Goal: Information Seeking & Learning: Learn about a topic

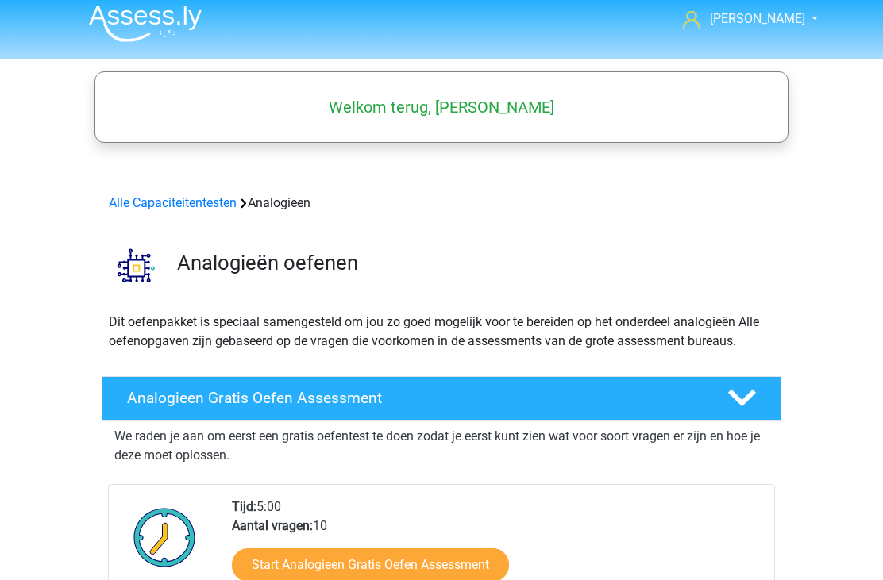
scroll to position [7, 0]
click at [173, 199] on link "Alle Capaciteitentesten" at bounding box center [173, 203] width 128 height 15
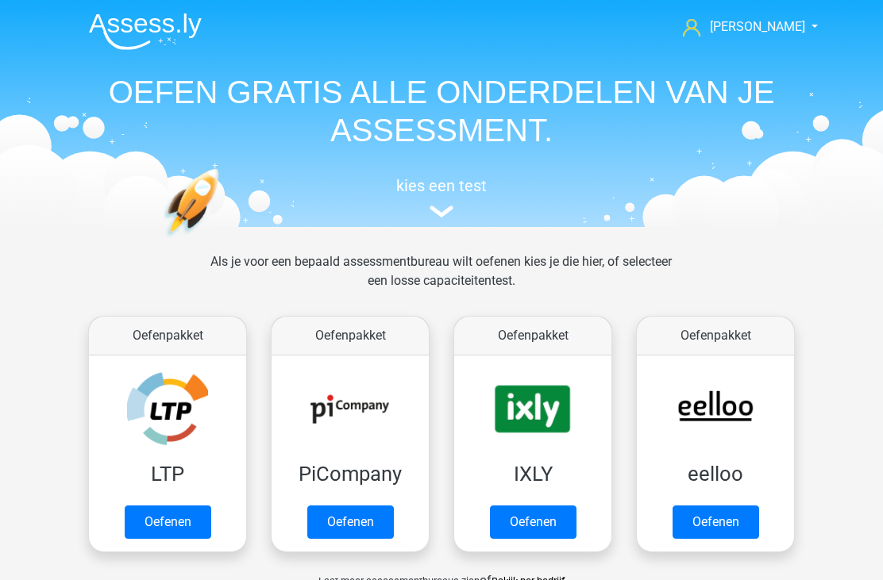
scroll to position [674, 0]
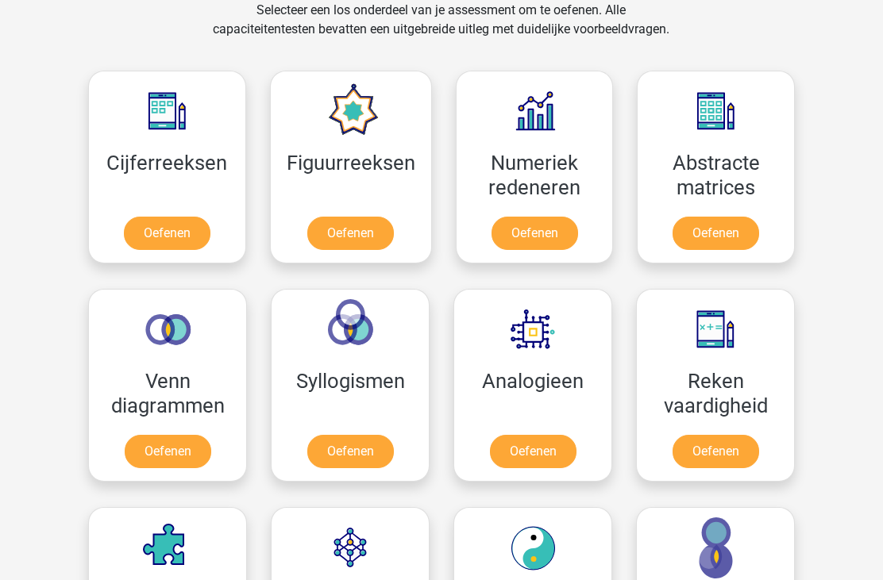
click at [344, 235] on link "Oefenen" at bounding box center [350, 233] width 87 height 33
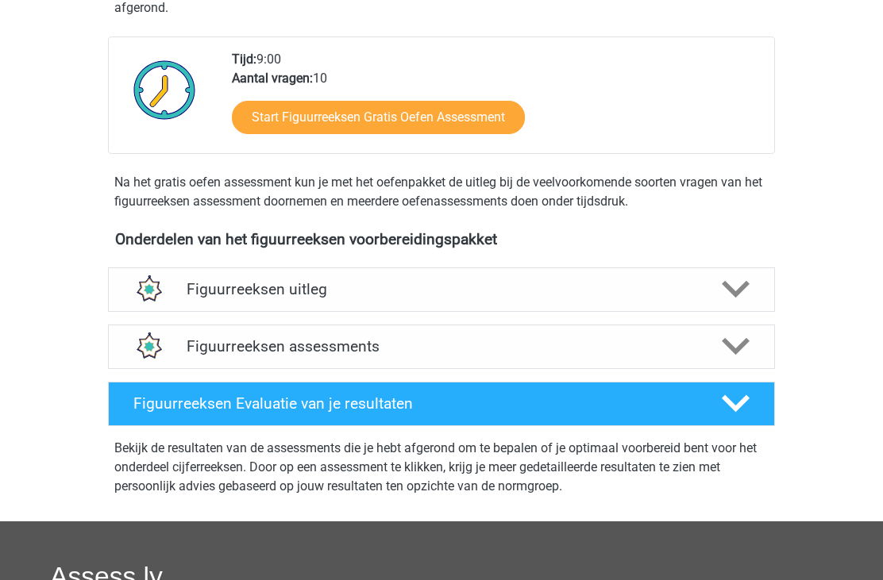
scroll to position [369, 0]
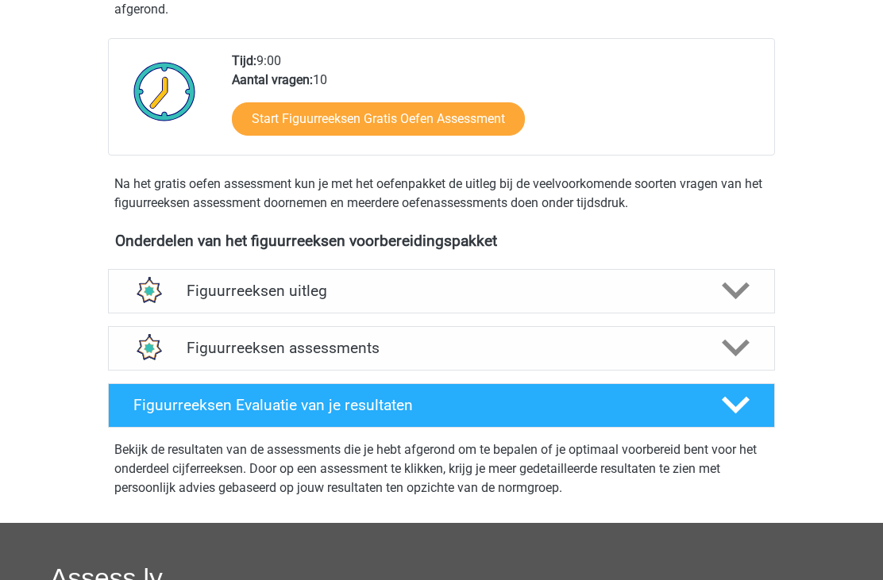
click at [645, 287] on h4 "Figuurreeksen uitleg" at bounding box center [442, 292] width 510 height 18
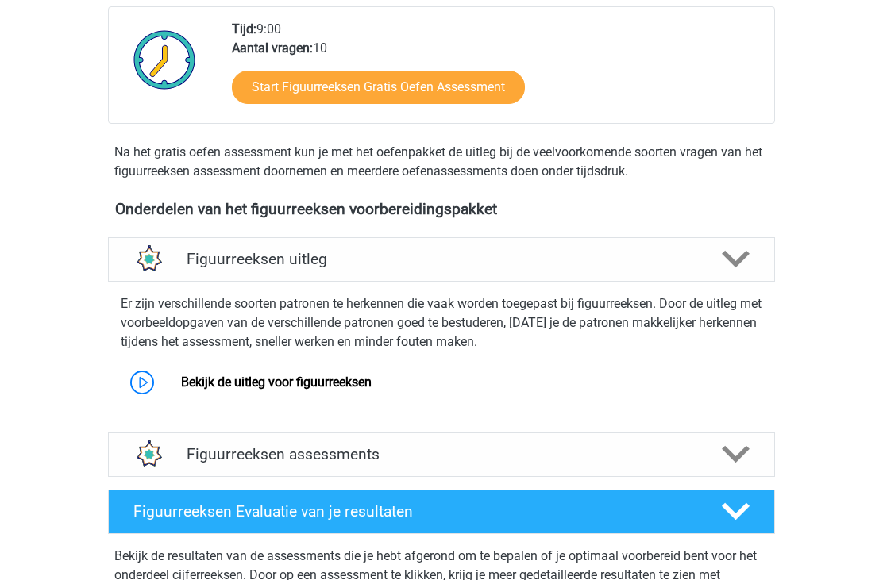
click at [572, 464] on h4 "Figuurreeksen assessments" at bounding box center [442, 455] width 510 height 18
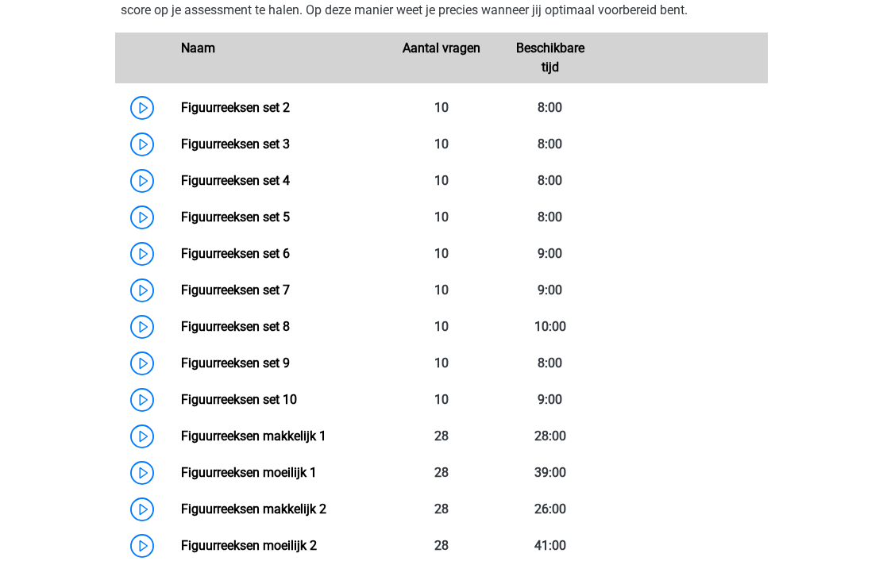
scroll to position [923, 0]
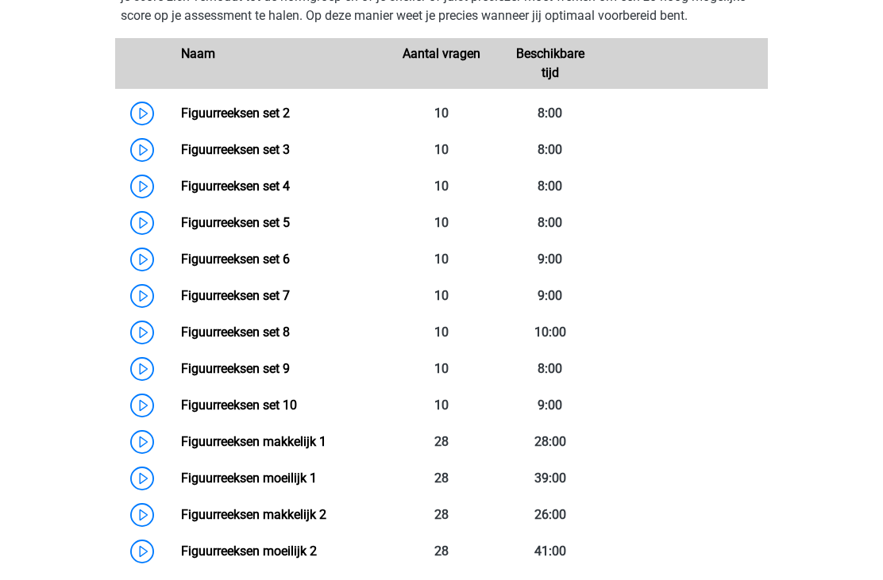
click at [309, 437] on link "Figuurreeksen makkelijk 1" at bounding box center [253, 441] width 145 height 15
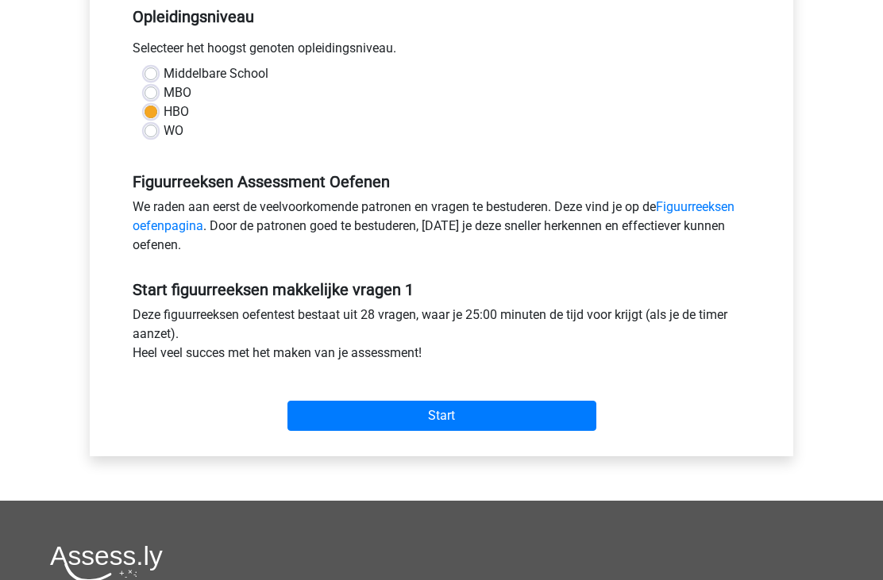
scroll to position [378, 0]
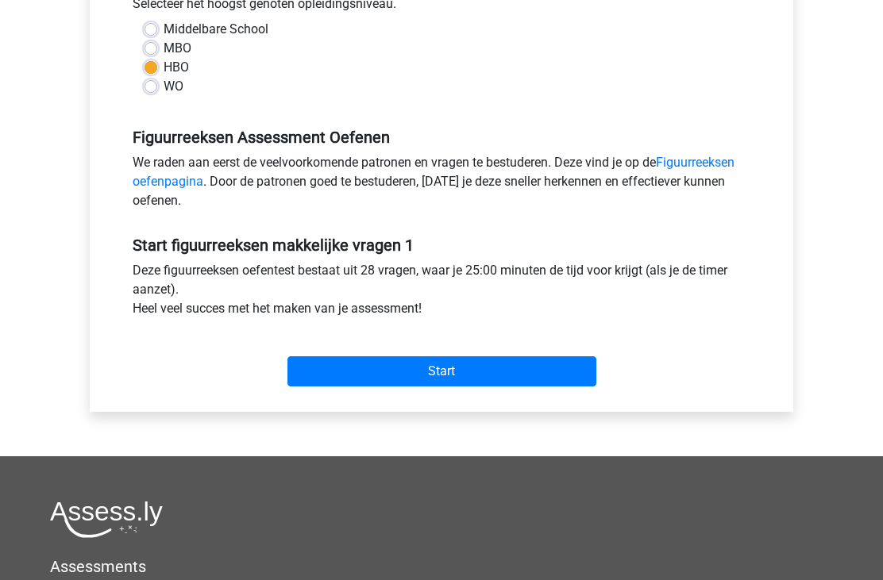
click at [448, 359] on input "Start" at bounding box center [441, 372] width 309 height 30
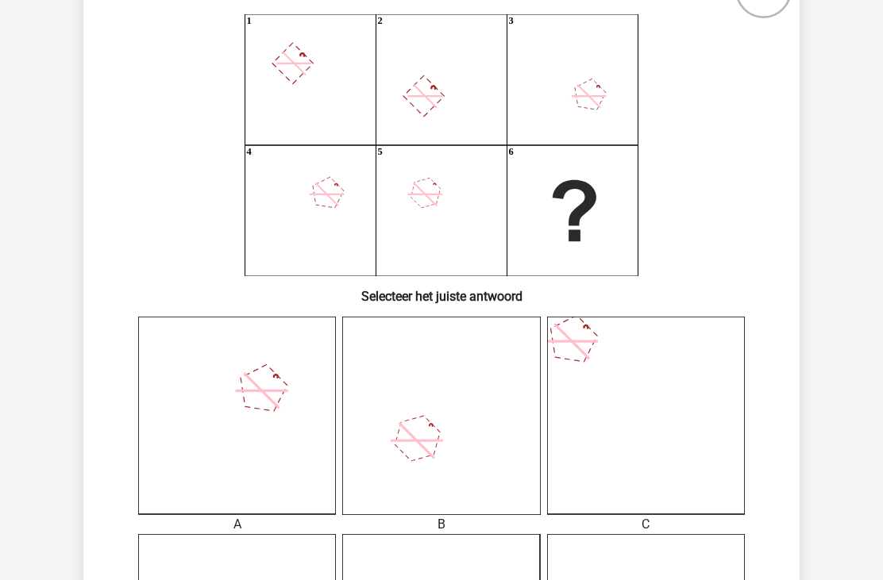
scroll to position [131, 0]
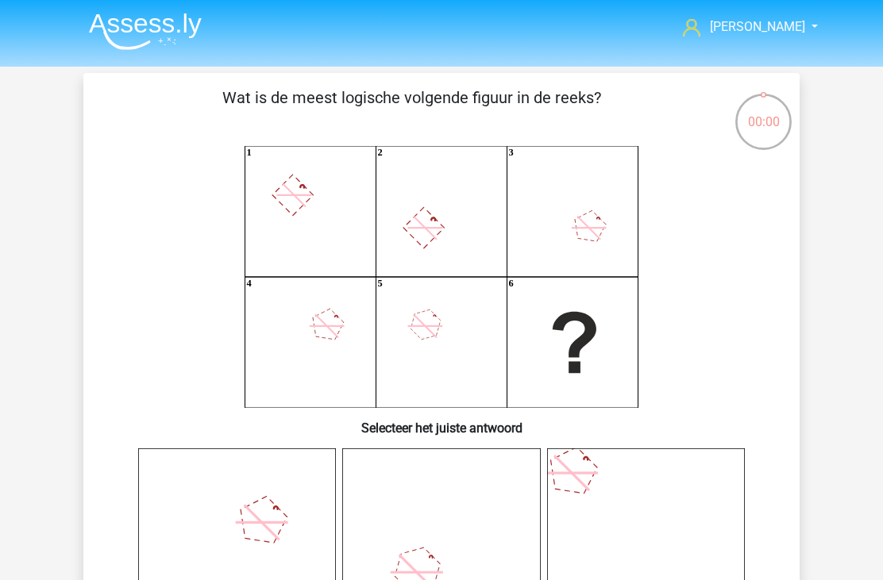
scroll to position [182, 0]
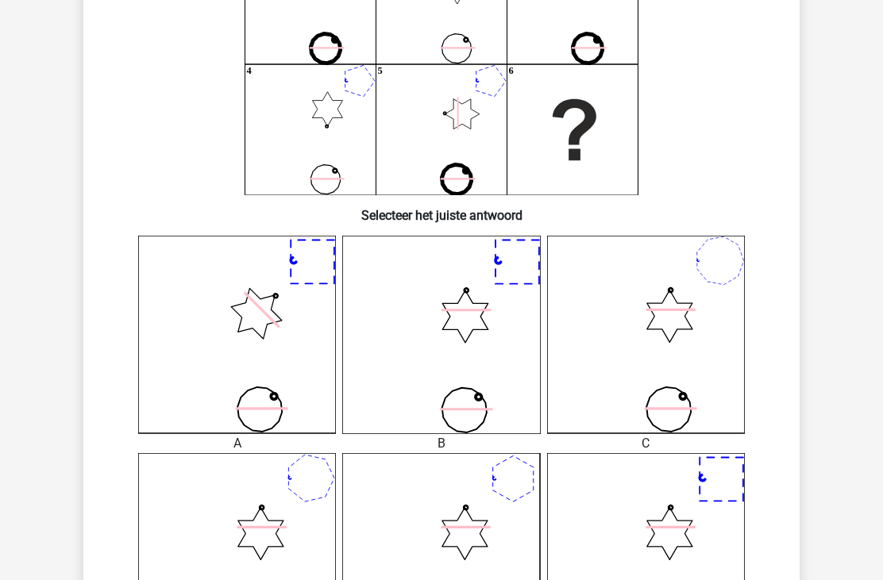
scroll to position [213, 0]
click at [659, 340] on icon at bounding box center [646, 335] width 198 height 198
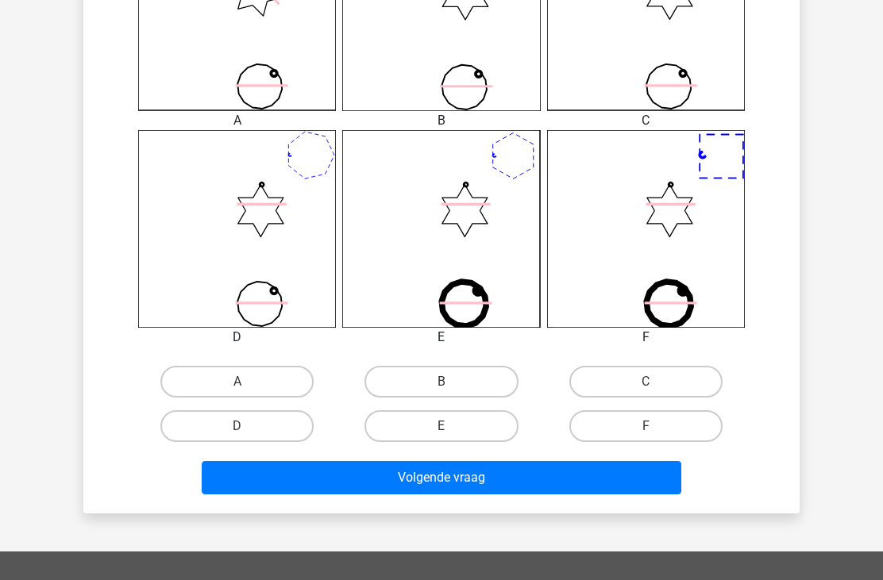
scroll to position [590, 0]
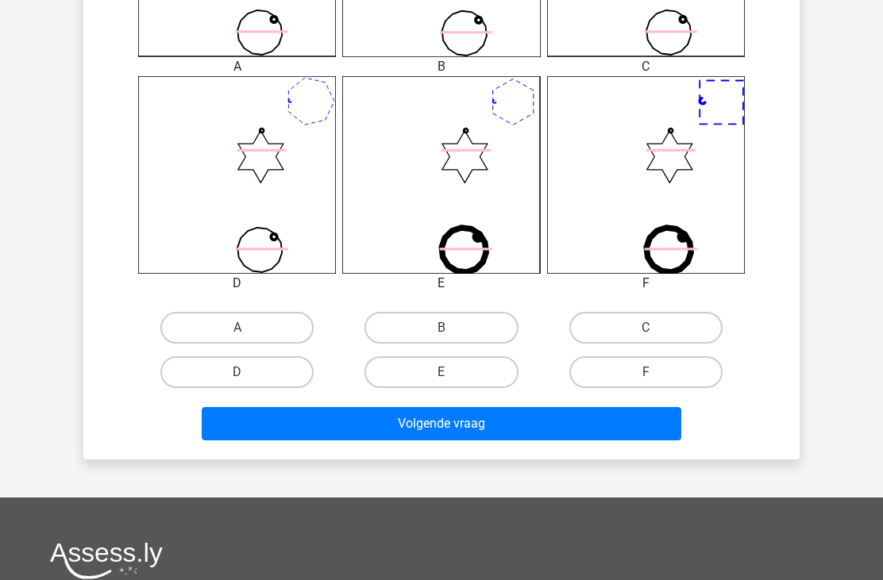
click at [625, 329] on label "C" at bounding box center [645, 328] width 153 height 32
click at [645, 329] on input "C" at bounding box center [650, 333] width 10 height 10
radio input "true"
click at [510, 426] on button "Volgende vraag" at bounding box center [442, 423] width 480 height 33
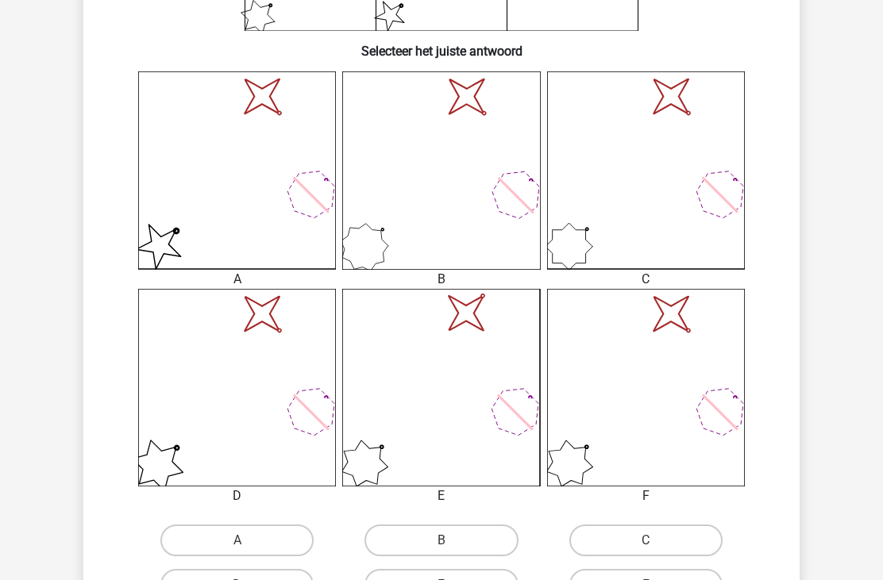
scroll to position [377, 0]
click at [287, 544] on label "A" at bounding box center [236, 541] width 153 height 32
click at [248, 544] on input "A" at bounding box center [242, 546] width 10 height 10
radio input "true"
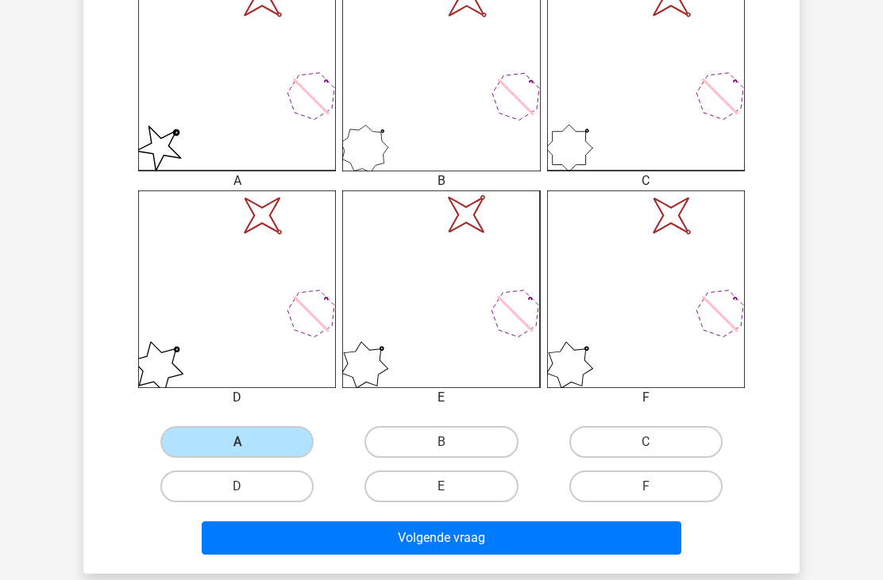
click at [445, 536] on button "Volgende vraag" at bounding box center [442, 538] width 480 height 33
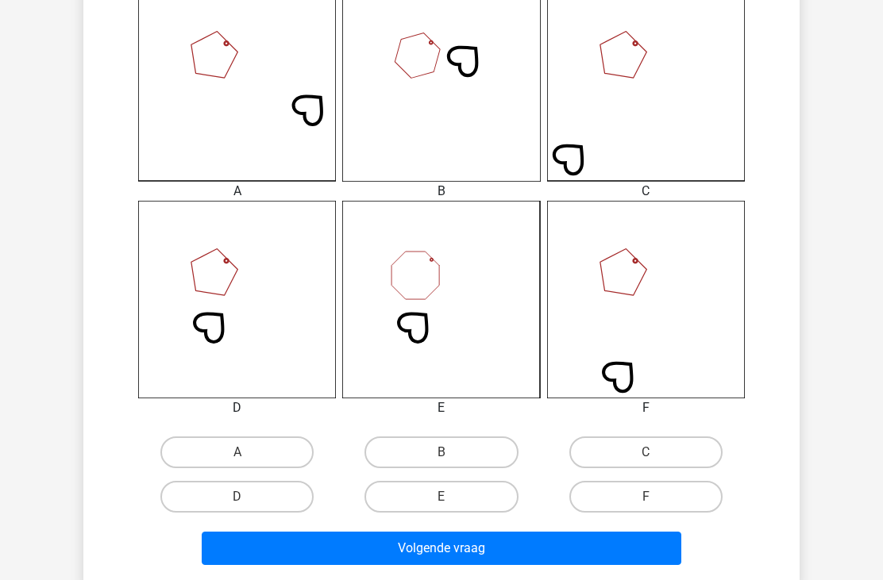
scroll to position [474, 0]
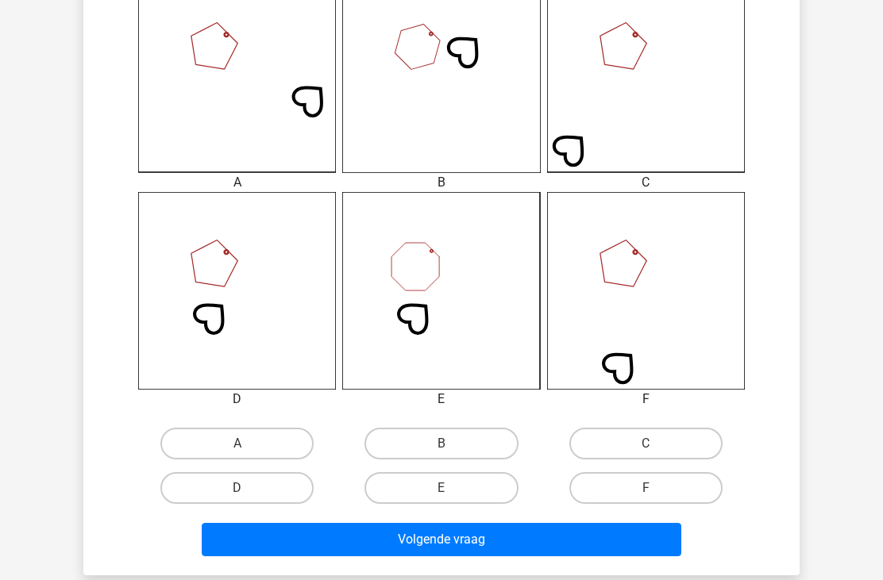
click at [439, 485] on label "E" at bounding box center [440, 488] width 153 height 32
click at [441, 488] on input "E" at bounding box center [446, 493] width 10 height 10
radio input "true"
click at [444, 542] on button "Volgende vraag" at bounding box center [442, 539] width 480 height 33
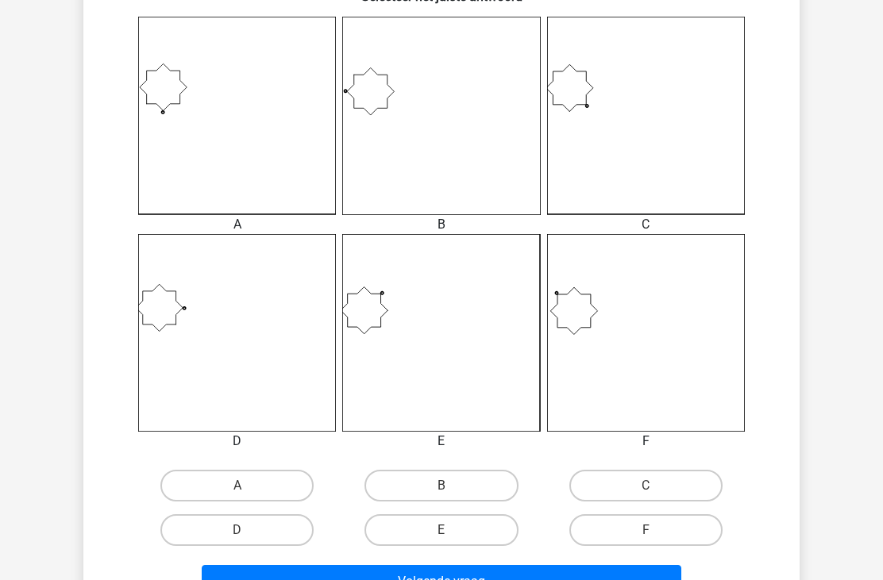
scroll to position [434, 0]
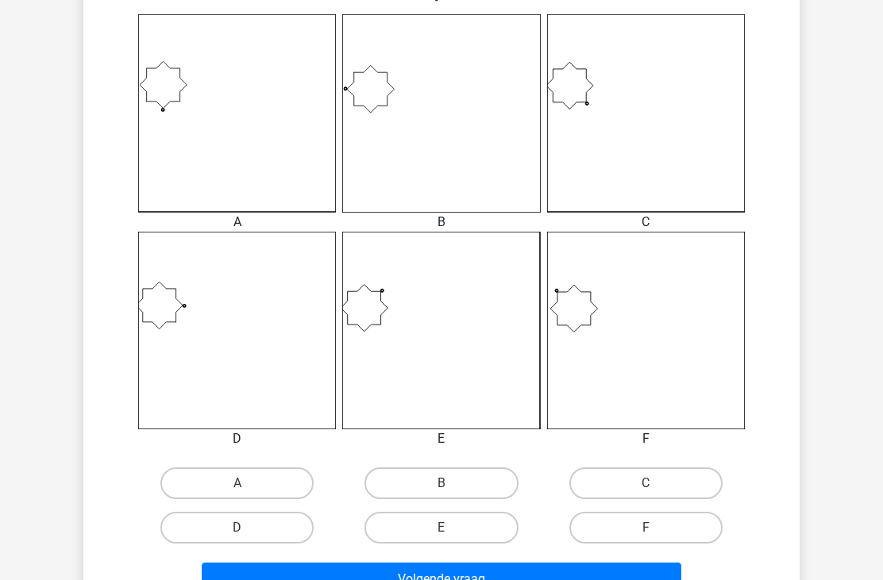
click at [294, 526] on label "D" at bounding box center [236, 528] width 153 height 32
click at [248, 528] on input "D" at bounding box center [242, 533] width 10 height 10
radio input "true"
click at [397, 580] on button "Volgende vraag" at bounding box center [442, 579] width 480 height 33
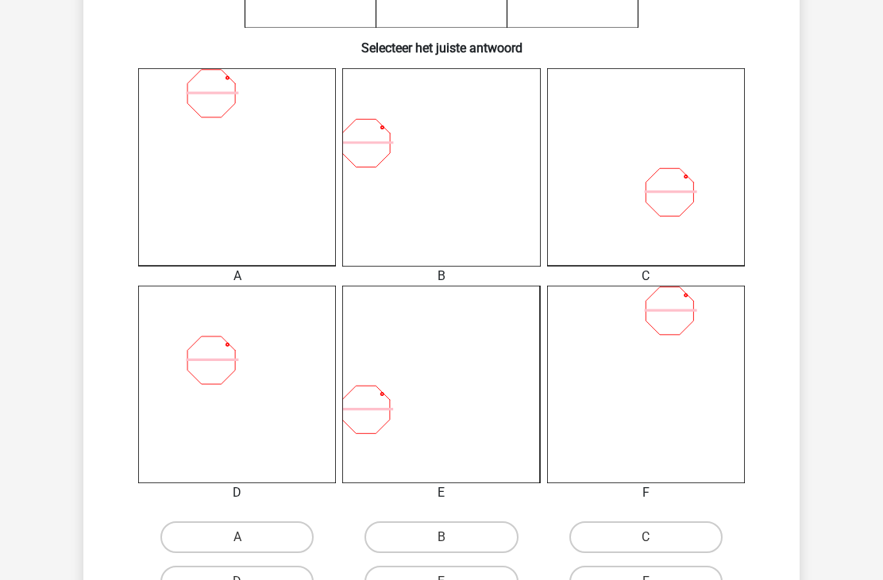
scroll to position [454, 0]
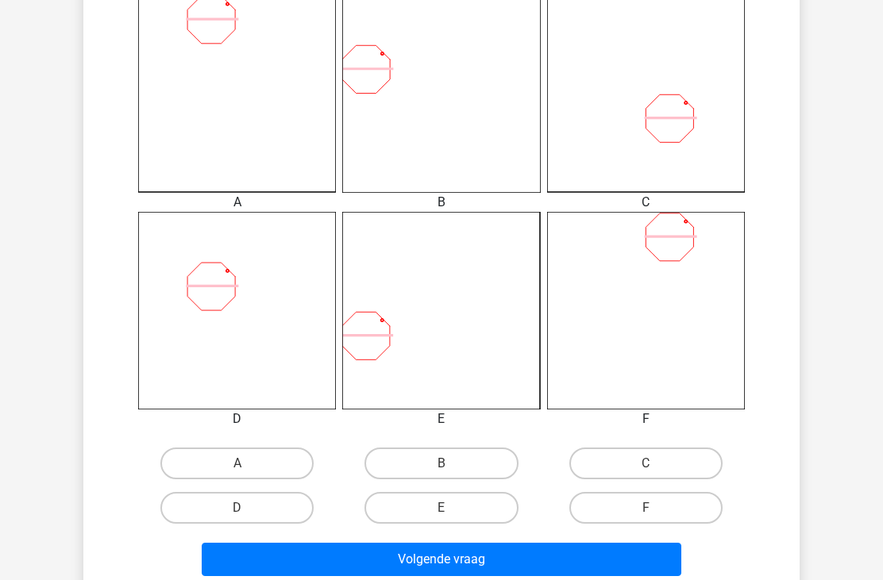
click at [283, 510] on label "D" at bounding box center [236, 508] width 153 height 32
click at [248, 510] on input "D" at bounding box center [242, 513] width 10 height 10
radio input "true"
click at [391, 567] on button "Volgende vraag" at bounding box center [442, 559] width 480 height 33
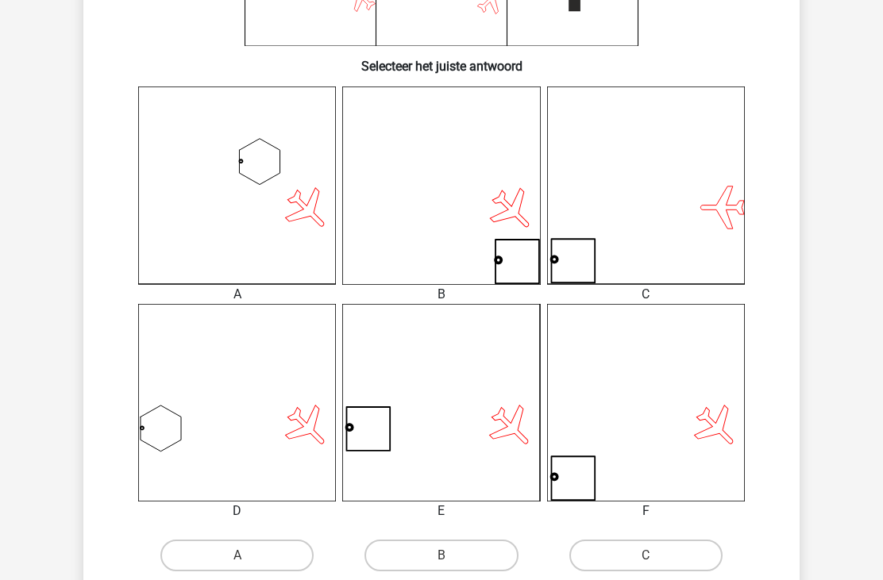
scroll to position [362, 0]
radio input "true"
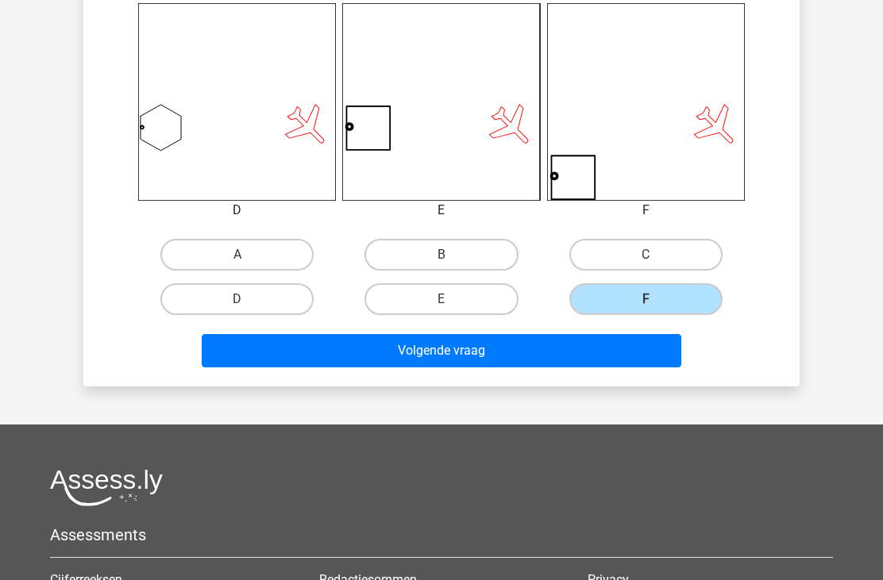
click at [543, 347] on button "Volgende vraag" at bounding box center [442, 350] width 480 height 33
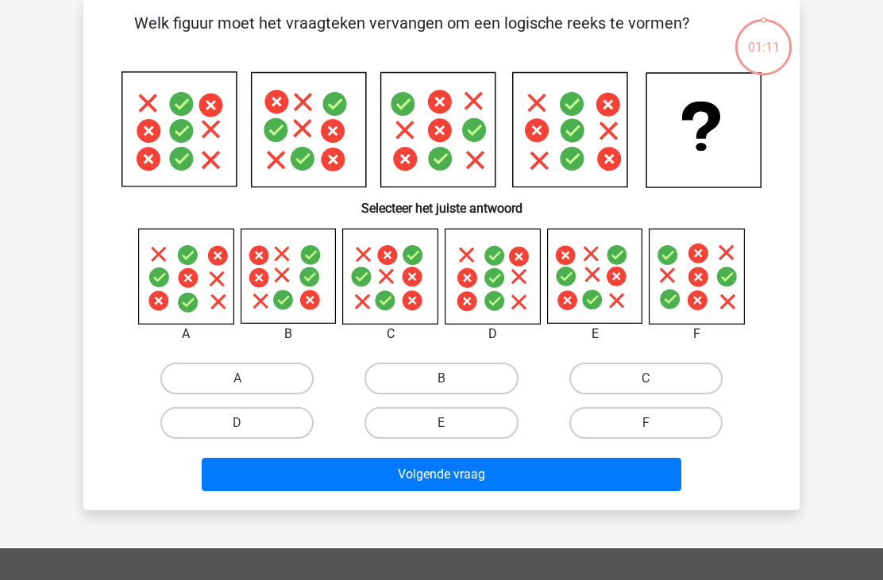
scroll to position [73, 0]
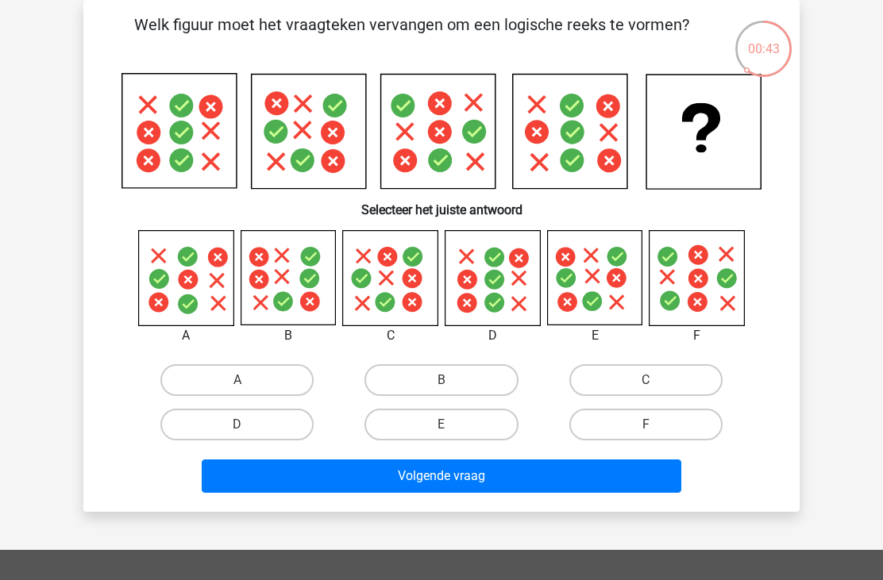
click at [626, 381] on label "C" at bounding box center [645, 380] width 153 height 32
click at [645, 381] on input "C" at bounding box center [650, 385] width 10 height 10
radio input "true"
click at [533, 483] on button "Volgende vraag" at bounding box center [442, 476] width 480 height 33
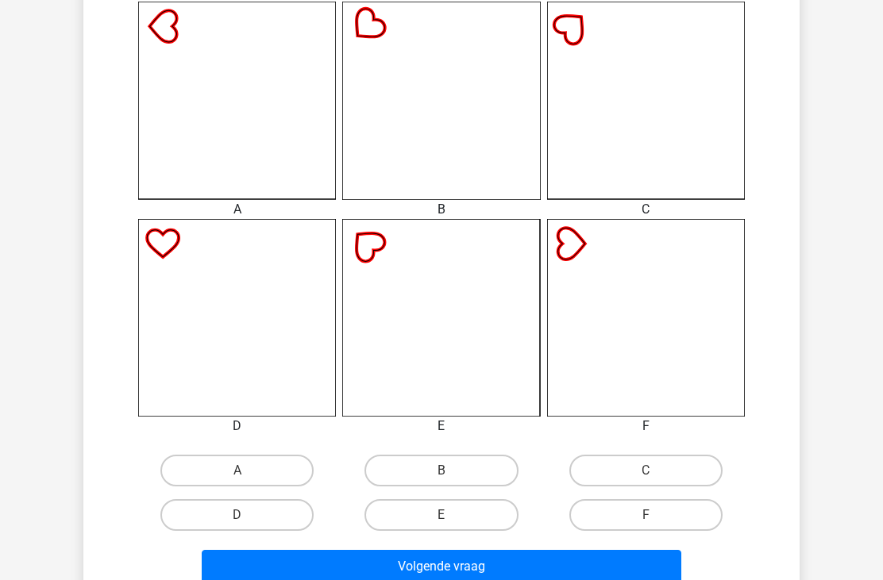
scroll to position [451, 0]
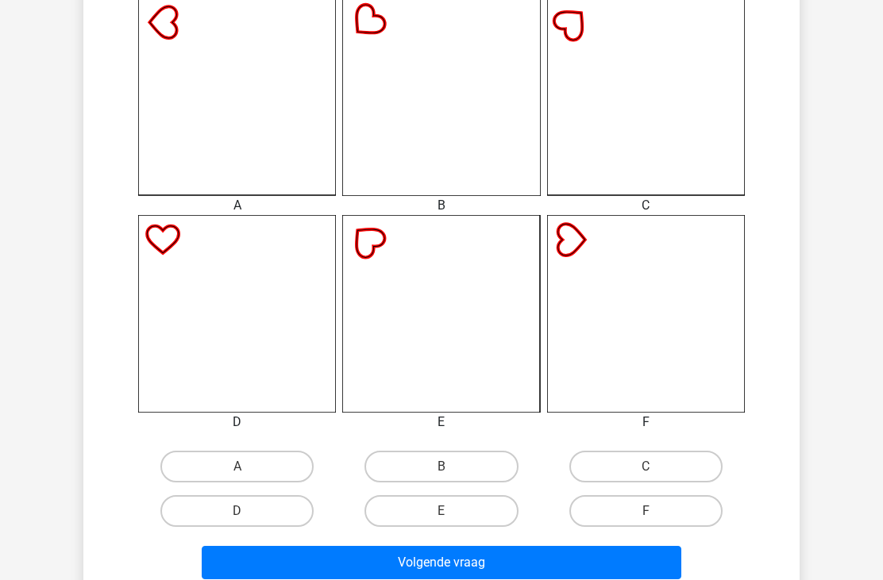
click at [478, 465] on label "B" at bounding box center [440, 467] width 153 height 32
click at [452, 467] on input "B" at bounding box center [446, 472] width 10 height 10
radio input "true"
click at [474, 568] on button "Volgende vraag" at bounding box center [442, 562] width 480 height 33
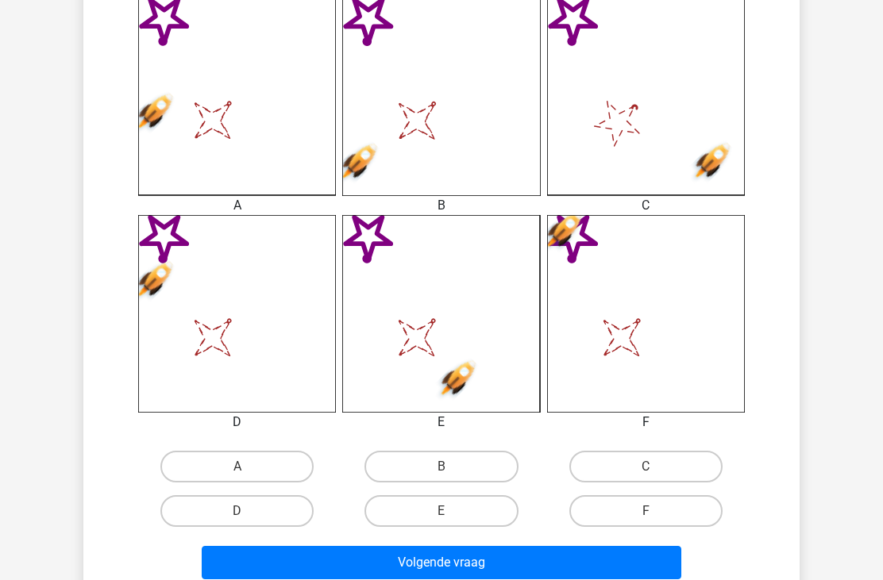
scroll to position [457, 0]
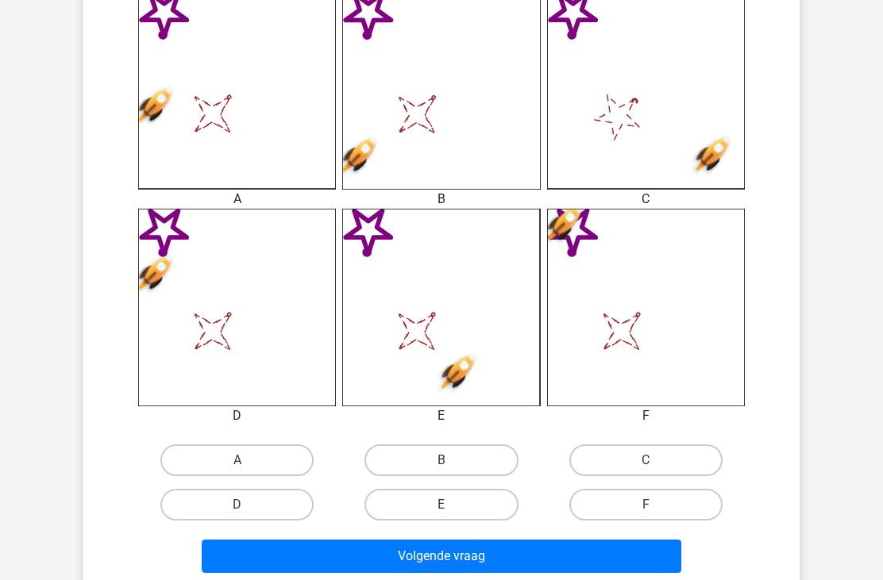
click at [604, 506] on label "F" at bounding box center [645, 505] width 153 height 32
click at [645, 506] on input "F" at bounding box center [650, 510] width 10 height 10
radio input "true"
click at [543, 557] on button "Volgende vraag" at bounding box center [442, 556] width 480 height 33
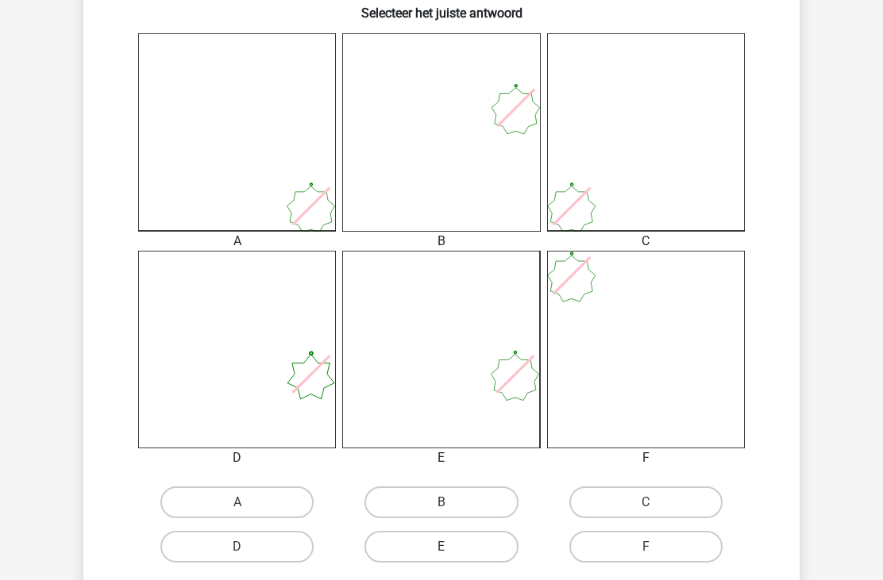
scroll to position [425, 0]
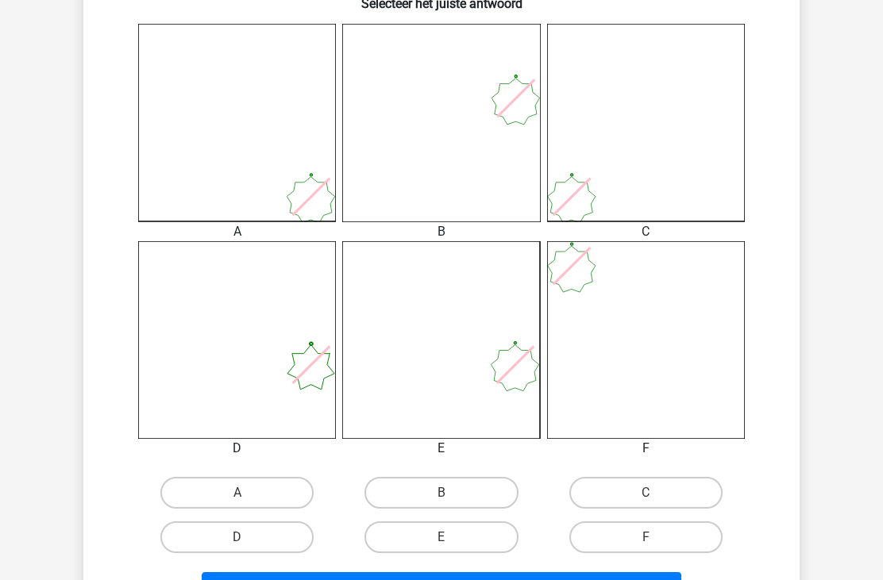
click at [618, 488] on label "C" at bounding box center [645, 493] width 153 height 32
click at [645, 493] on input "C" at bounding box center [650, 498] width 10 height 10
radio input "true"
click at [516, 580] on button "Volgende vraag" at bounding box center [442, 588] width 480 height 33
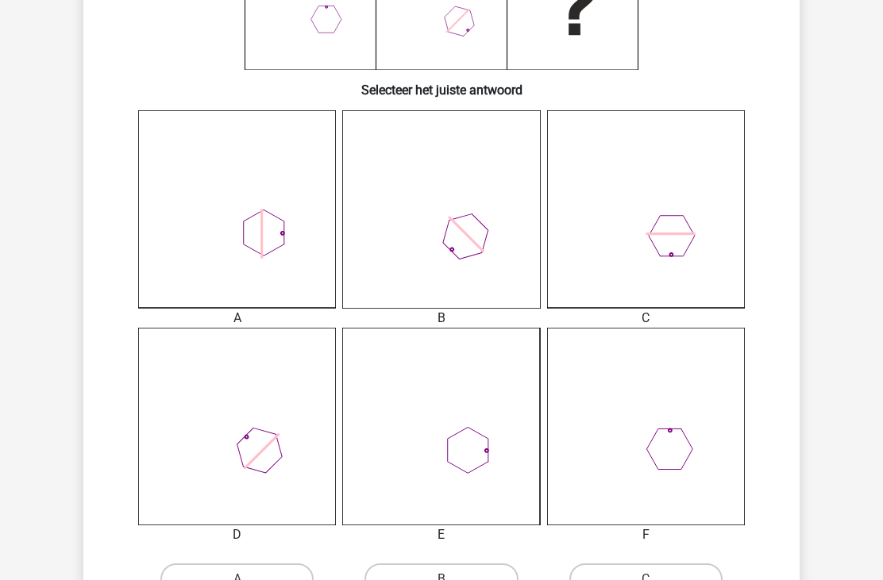
scroll to position [391, 0]
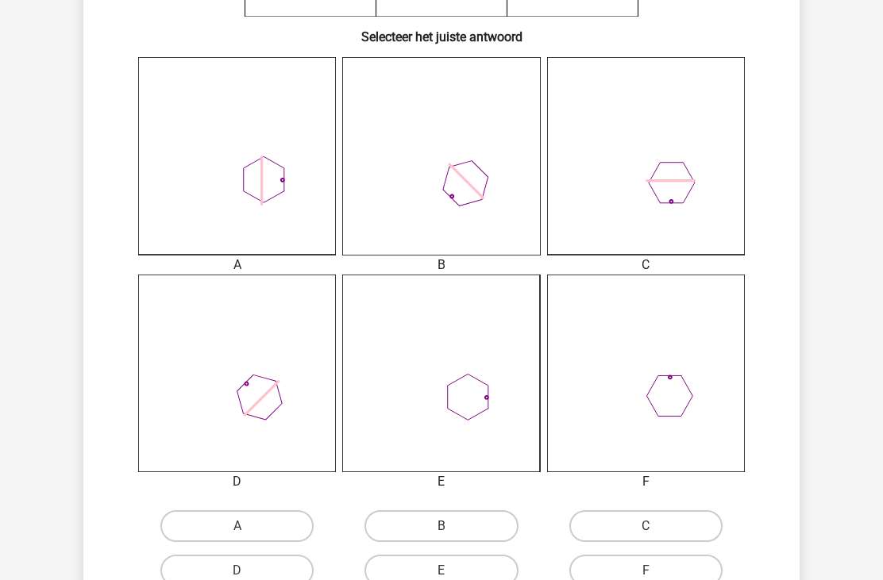
click at [260, 521] on label "A" at bounding box center [236, 526] width 153 height 32
click at [248, 526] on input "A" at bounding box center [242, 531] width 10 height 10
radio input "true"
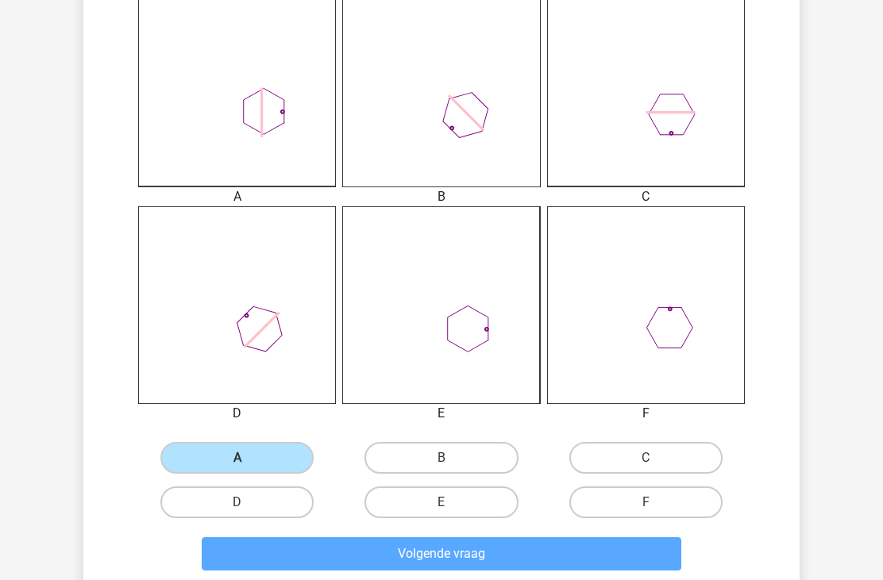
scroll to position [497, 0]
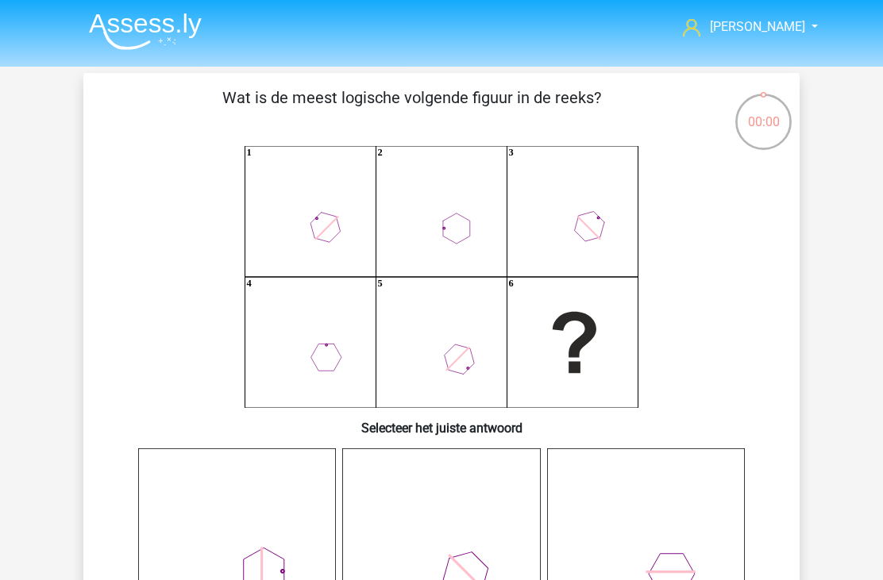
scroll to position [51, 0]
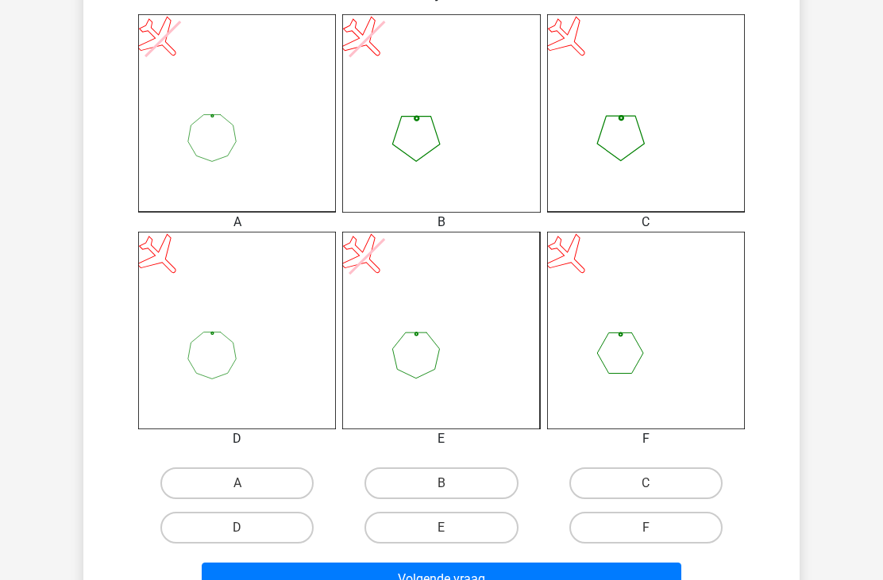
scroll to position [434, 0]
click at [445, 534] on input "E" at bounding box center [446, 533] width 10 height 10
radio input "true"
click at [452, 572] on button "Volgende vraag" at bounding box center [442, 579] width 480 height 33
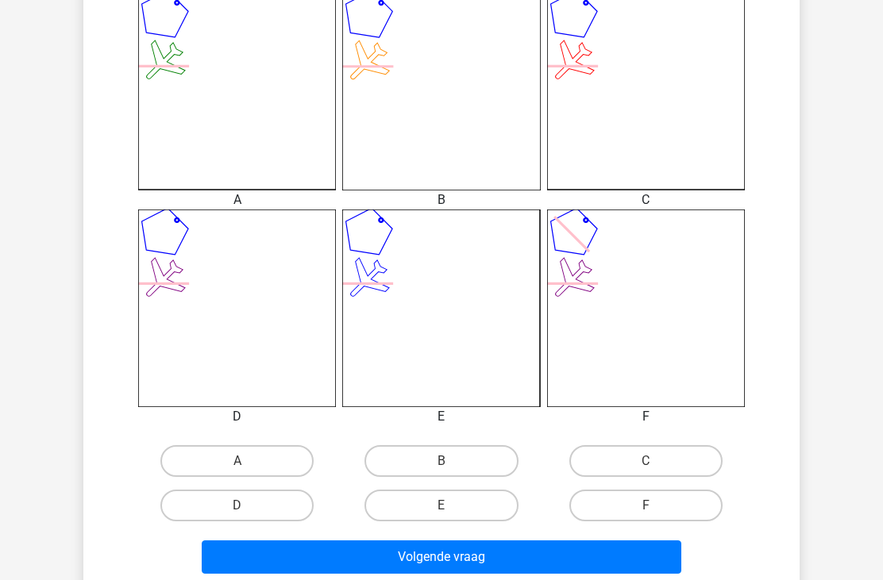
scroll to position [456, 0]
click at [448, 467] on input "B" at bounding box center [446, 466] width 10 height 10
radio input "true"
click at [428, 554] on button "Volgende vraag" at bounding box center [442, 557] width 480 height 33
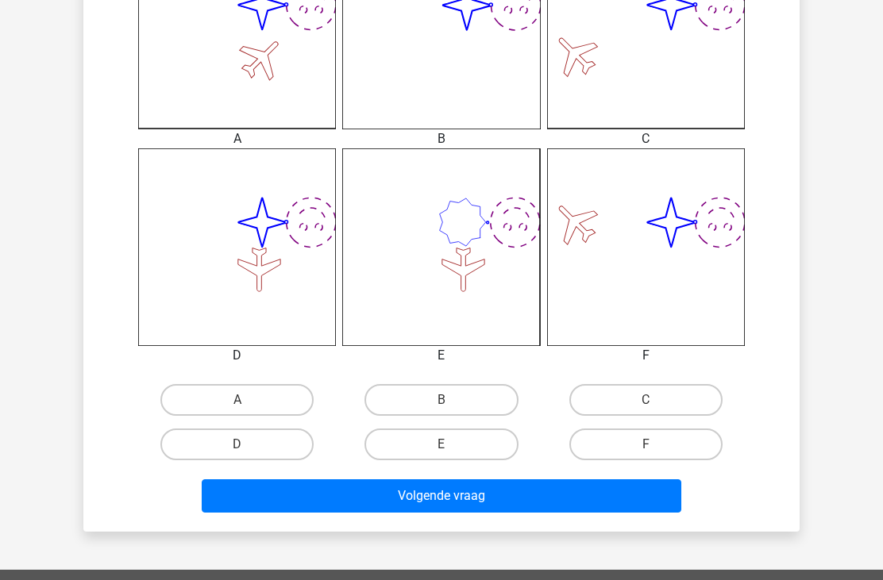
scroll to position [529, 0]
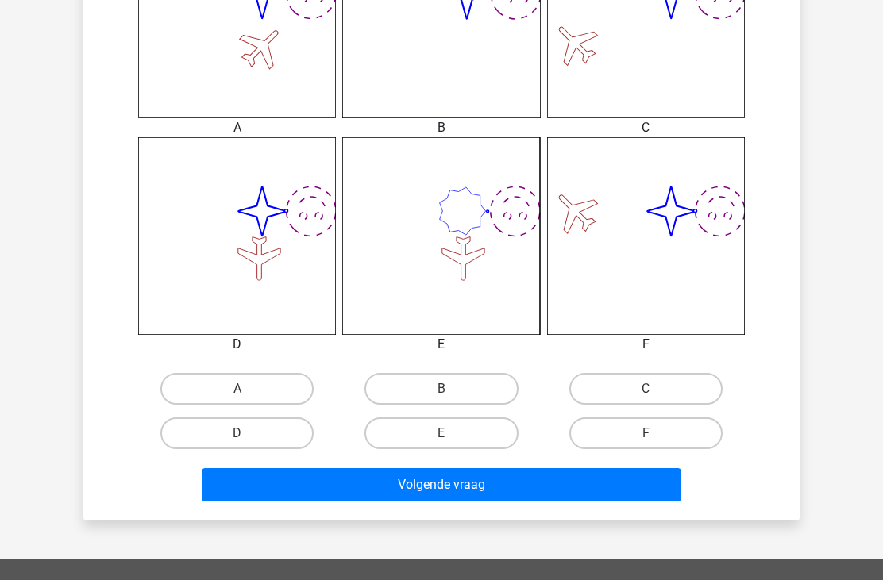
click at [247, 387] on label "A" at bounding box center [236, 389] width 153 height 32
click at [247, 389] on input "A" at bounding box center [242, 394] width 10 height 10
radio input "true"
click at [410, 491] on button "Volgende vraag" at bounding box center [442, 484] width 480 height 33
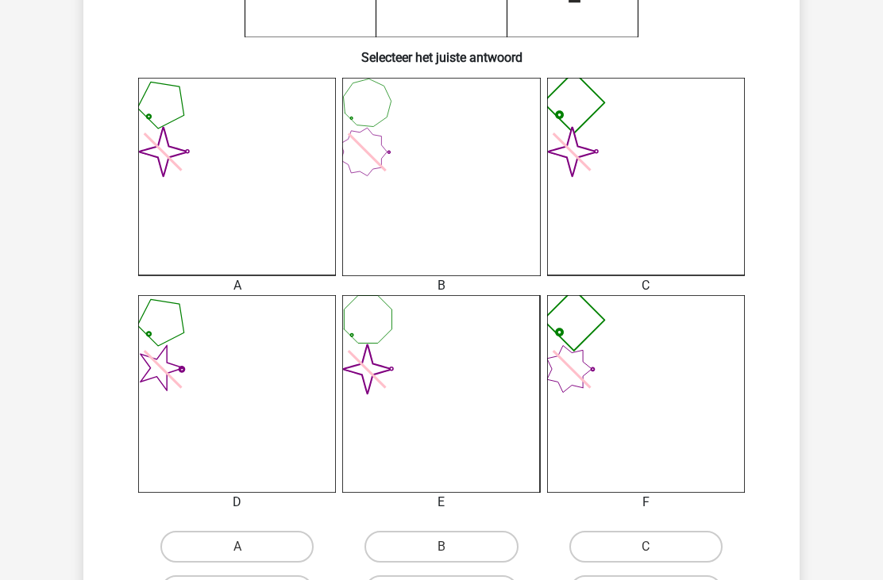
scroll to position [374, 0]
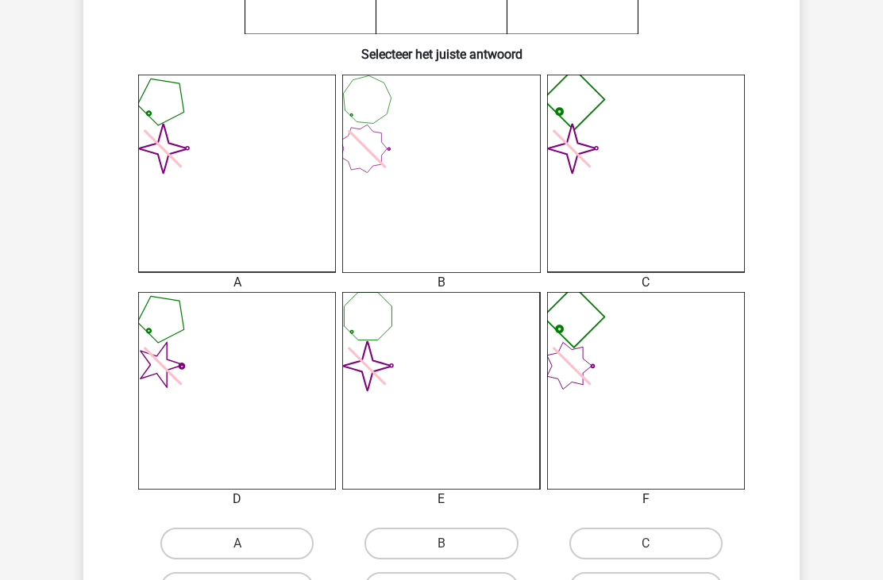
click at [419, 552] on label "B" at bounding box center [440, 544] width 153 height 32
click at [441, 552] on input "B" at bounding box center [446, 549] width 10 height 10
radio input "true"
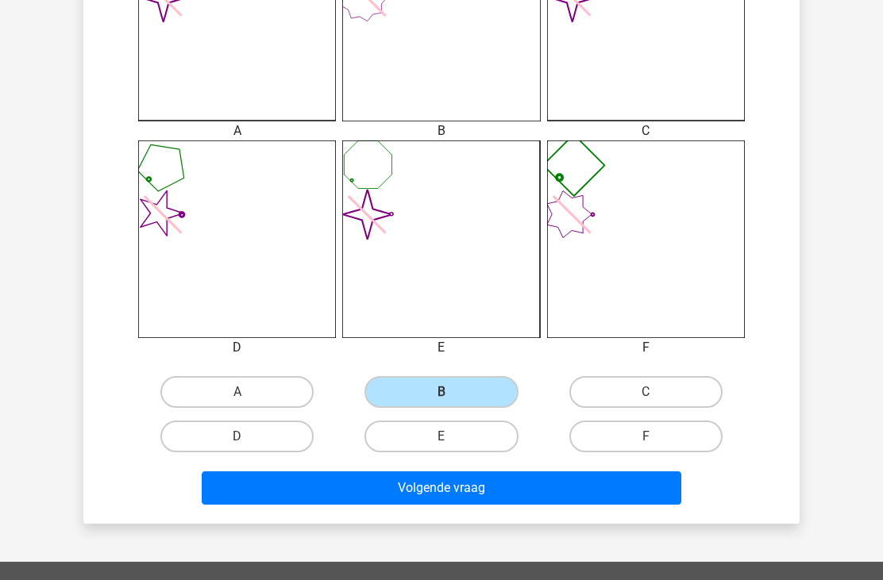
click at [402, 485] on button "Volgende vraag" at bounding box center [442, 488] width 480 height 33
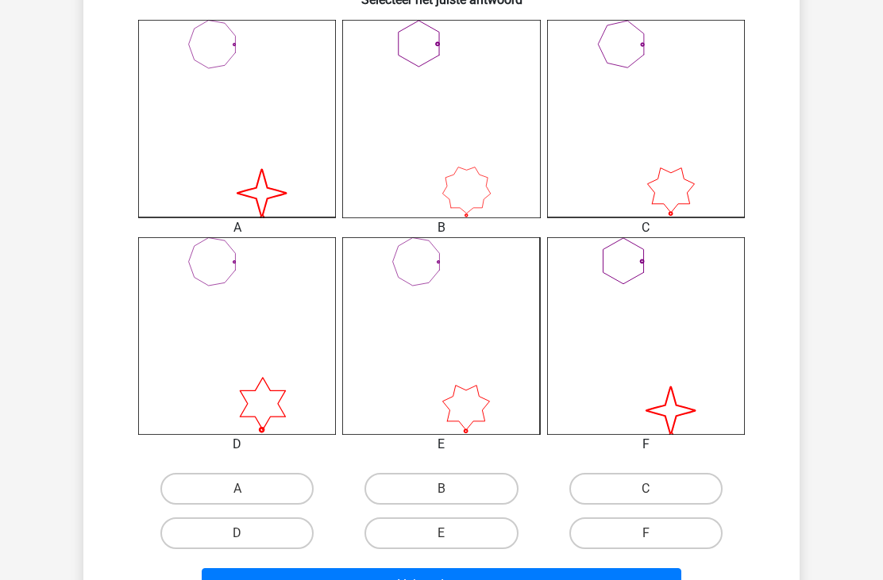
scroll to position [429, 0]
click at [268, 497] on label "A" at bounding box center [236, 489] width 153 height 32
click at [248, 497] on input "A" at bounding box center [242, 494] width 10 height 10
radio input "true"
click at [447, 580] on button "Volgende vraag" at bounding box center [442, 584] width 480 height 33
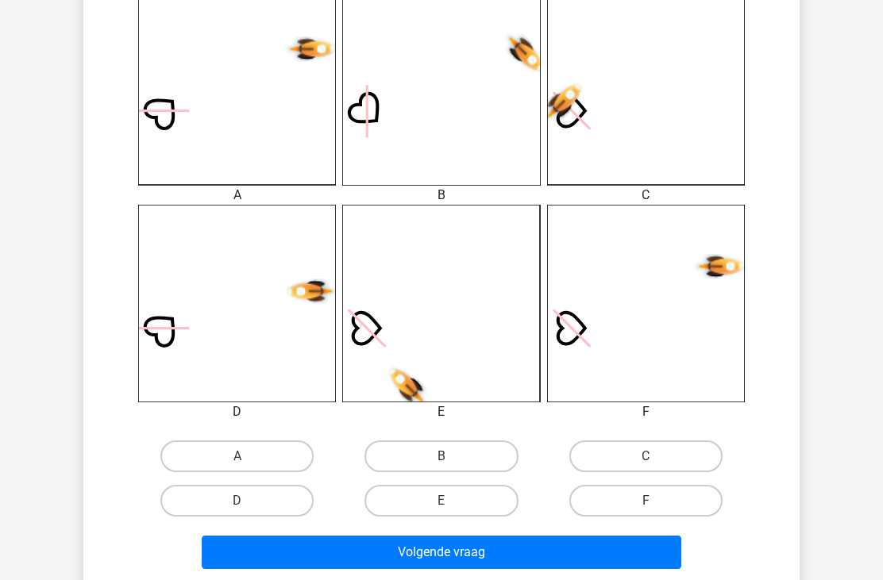
scroll to position [472, 0]
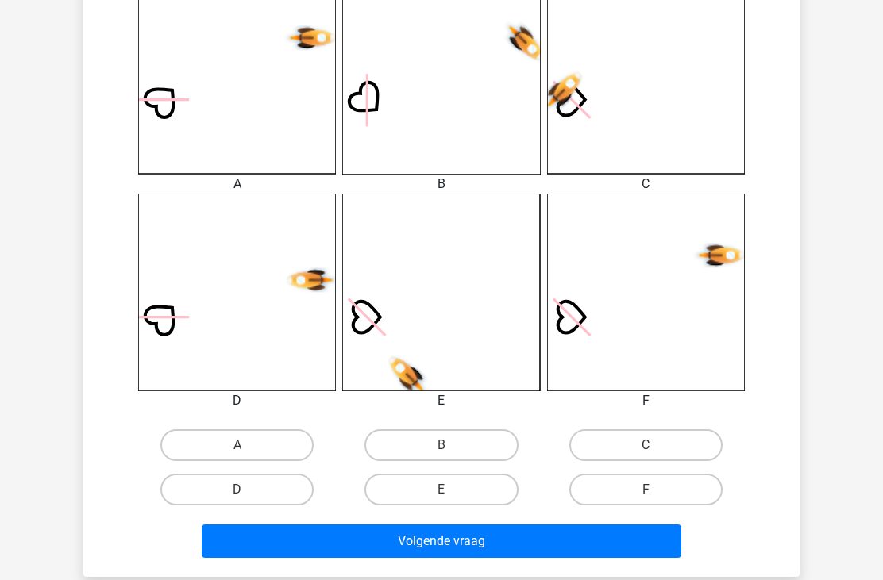
click at [629, 490] on label "F" at bounding box center [645, 490] width 153 height 32
click at [645, 490] on input "F" at bounding box center [650, 495] width 10 height 10
radio input "true"
click at [559, 534] on button "Volgende vraag" at bounding box center [442, 541] width 480 height 33
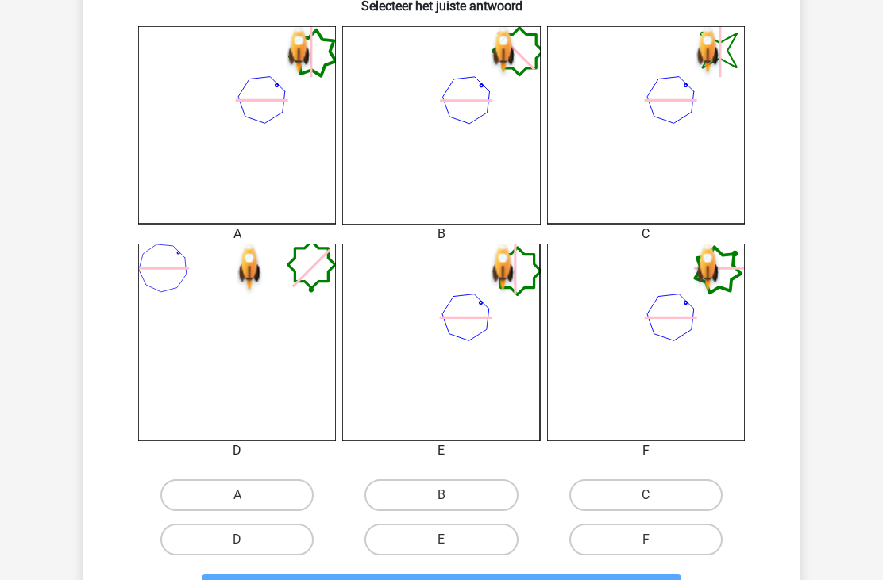
scroll to position [426, 0]
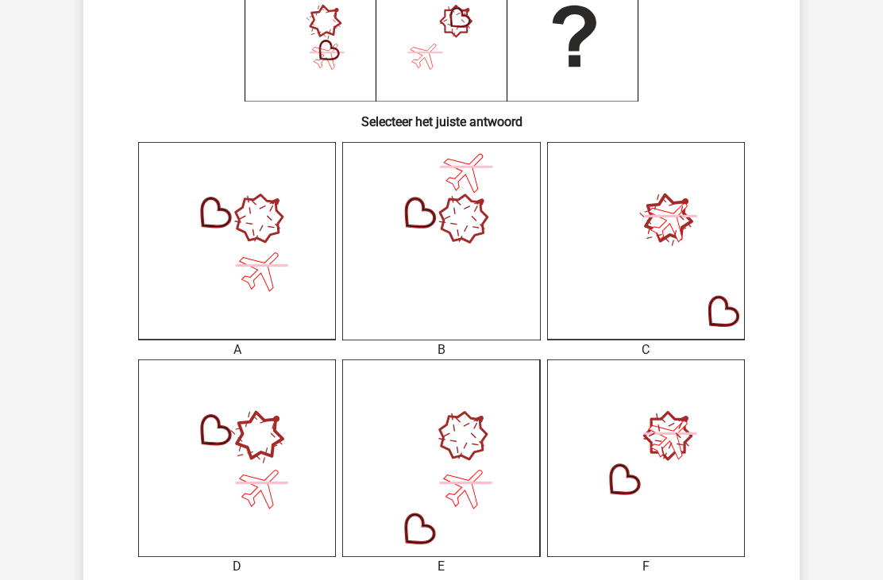
scroll to position [351, 0]
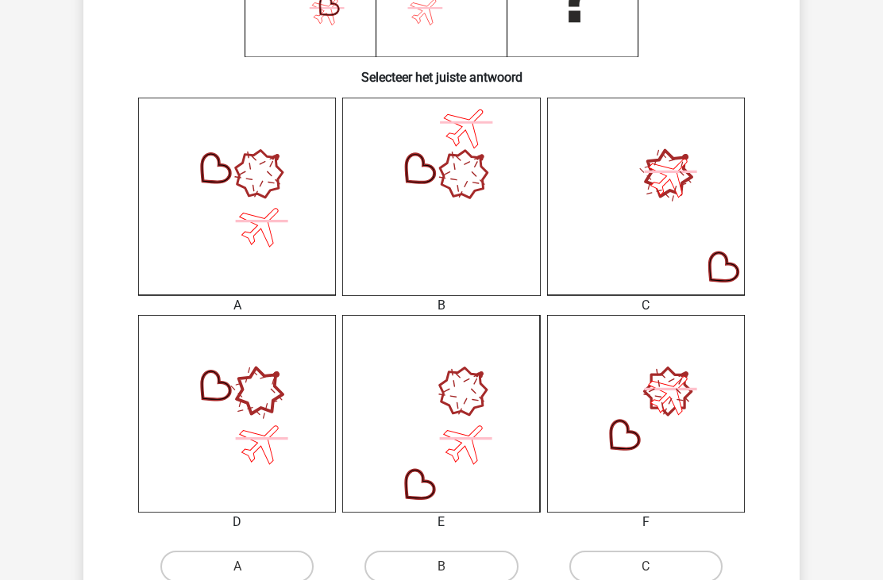
radio input "true"
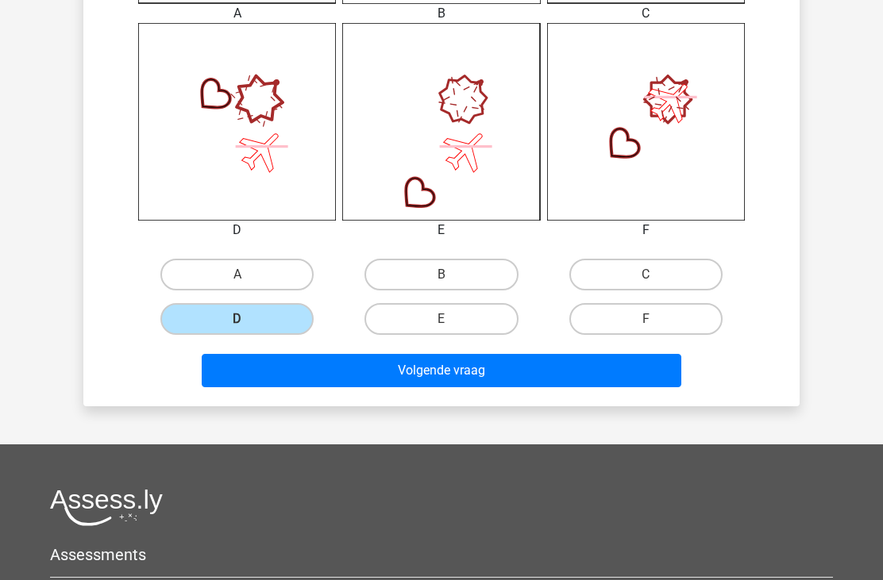
click at [528, 372] on button "Volgende vraag" at bounding box center [442, 370] width 480 height 33
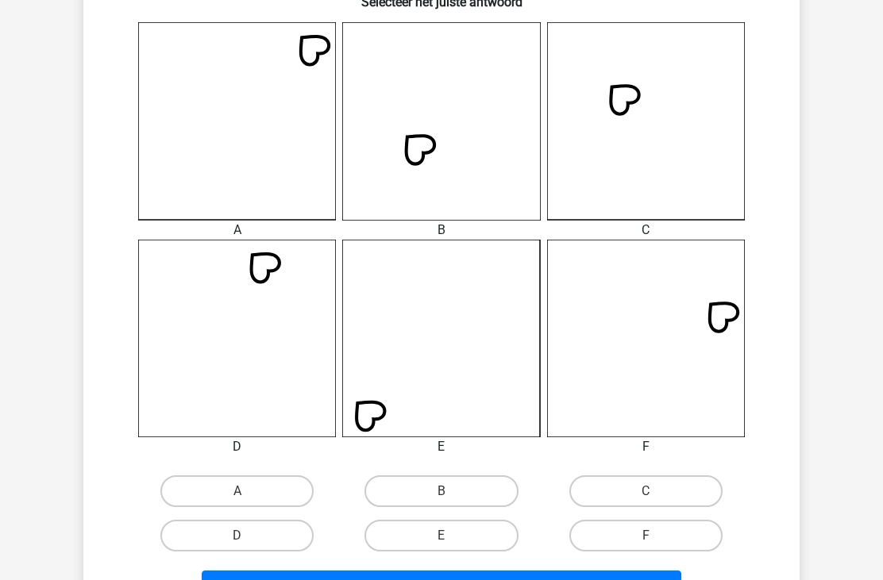
scroll to position [426, 0]
click at [490, 495] on label "B" at bounding box center [440, 492] width 153 height 32
click at [452, 495] on input "B" at bounding box center [446, 496] width 10 height 10
radio input "true"
click at [483, 580] on button "Volgende vraag" at bounding box center [442, 587] width 480 height 33
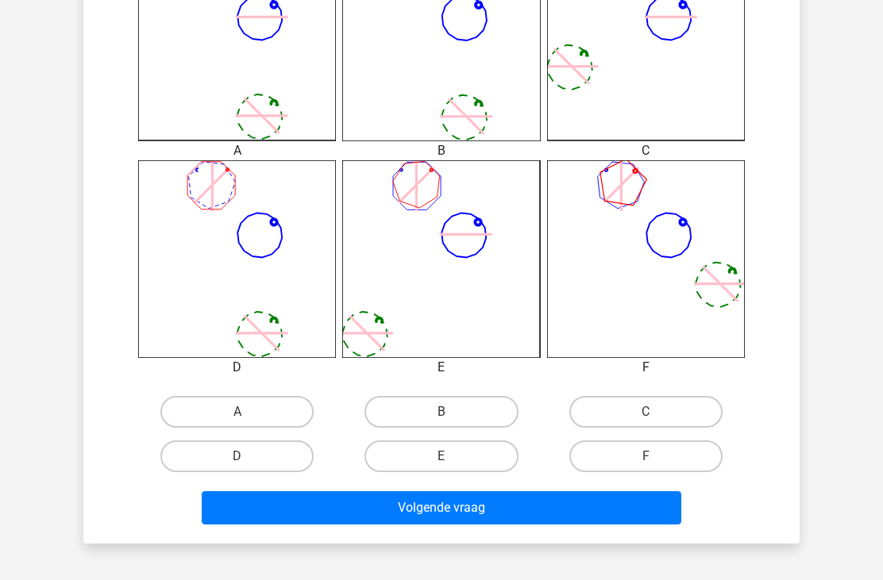
scroll to position [517, 0]
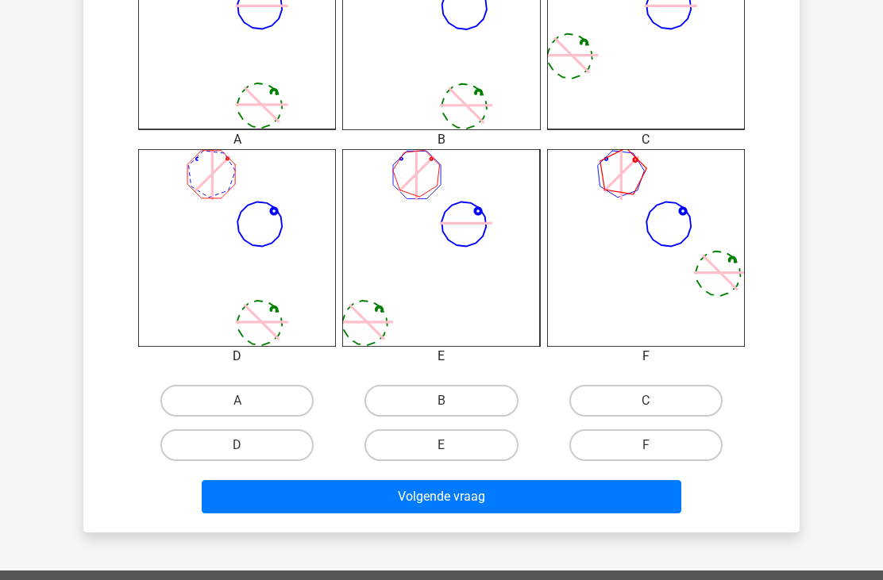
click at [478, 452] on label "E" at bounding box center [440, 445] width 153 height 32
click at [452, 452] on input "E" at bounding box center [446, 450] width 10 height 10
radio input "true"
click at [490, 499] on button "Volgende vraag" at bounding box center [442, 496] width 480 height 33
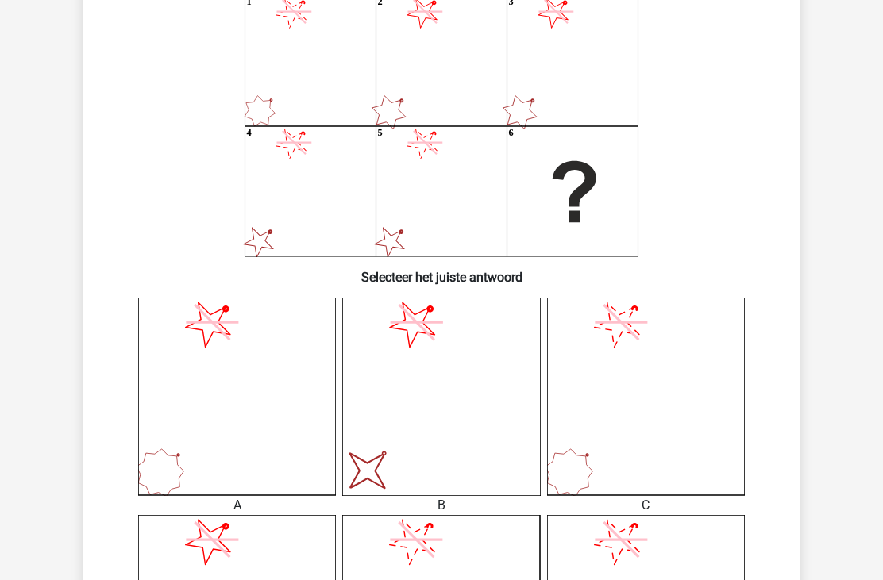
scroll to position [148, 0]
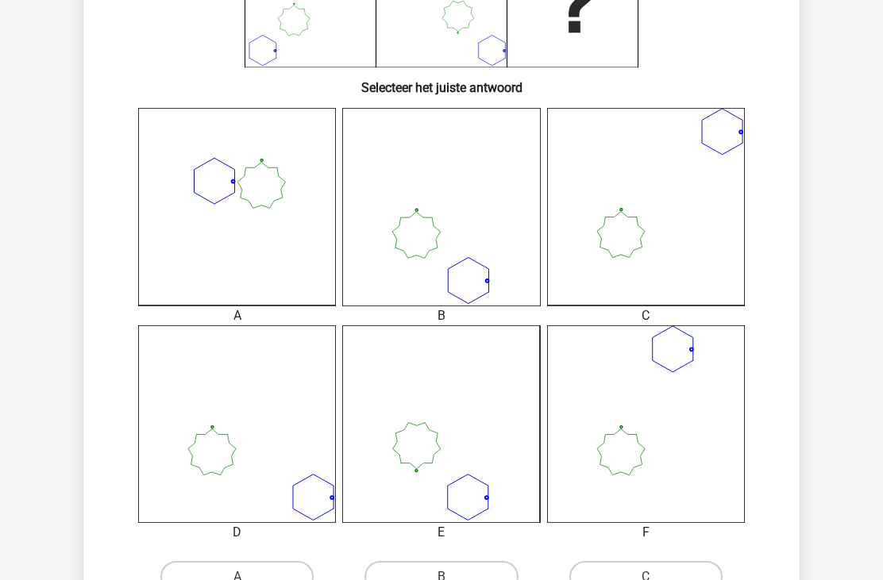
scroll to position [343, 0]
radio input "true"
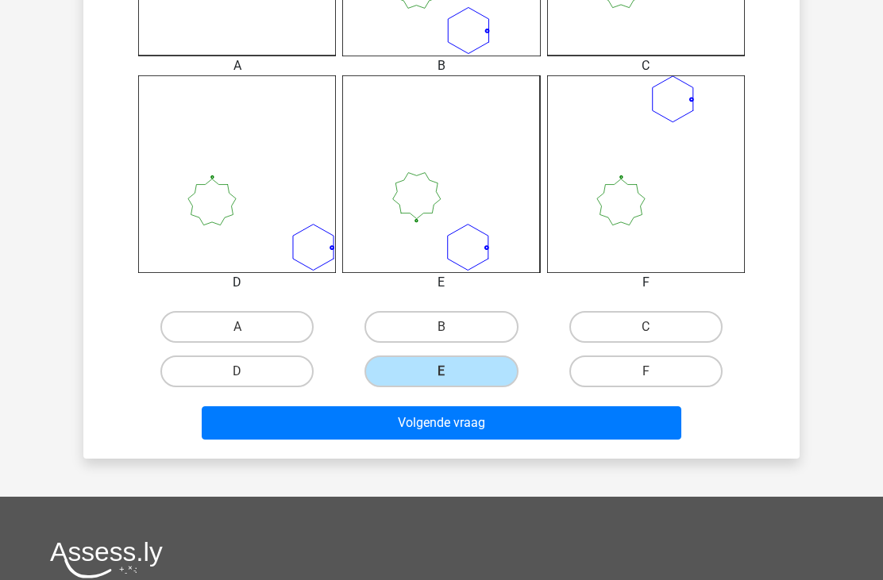
click at [526, 413] on button "Volgende vraag" at bounding box center [442, 422] width 480 height 33
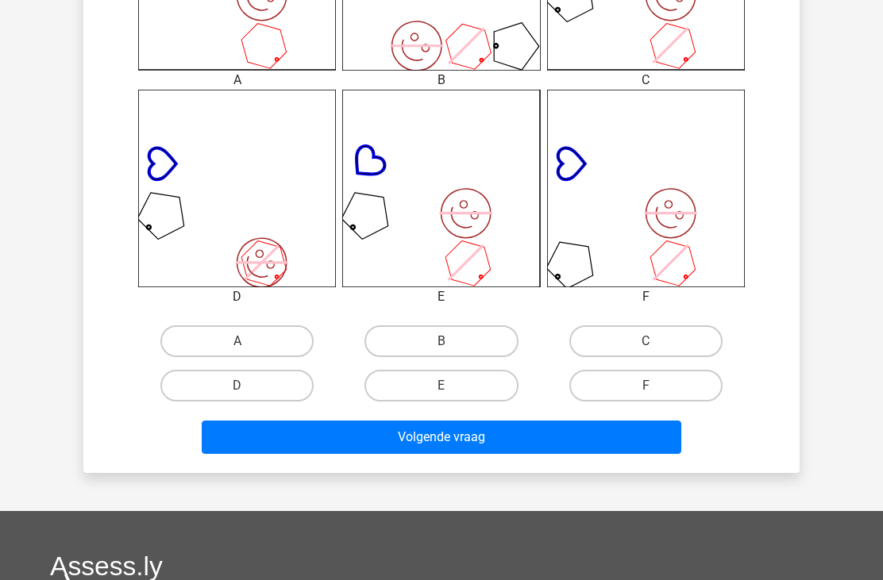
scroll to position [604, 0]
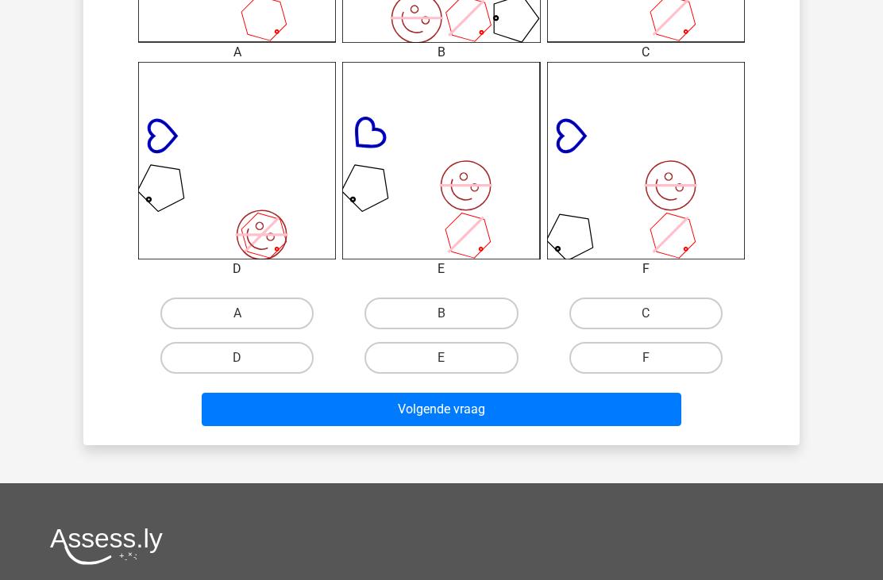
click at [470, 314] on label "B" at bounding box center [440, 314] width 153 height 32
click at [452, 314] on input "B" at bounding box center [446, 319] width 10 height 10
radio input "true"
click at [504, 418] on button "Volgende vraag" at bounding box center [442, 409] width 480 height 33
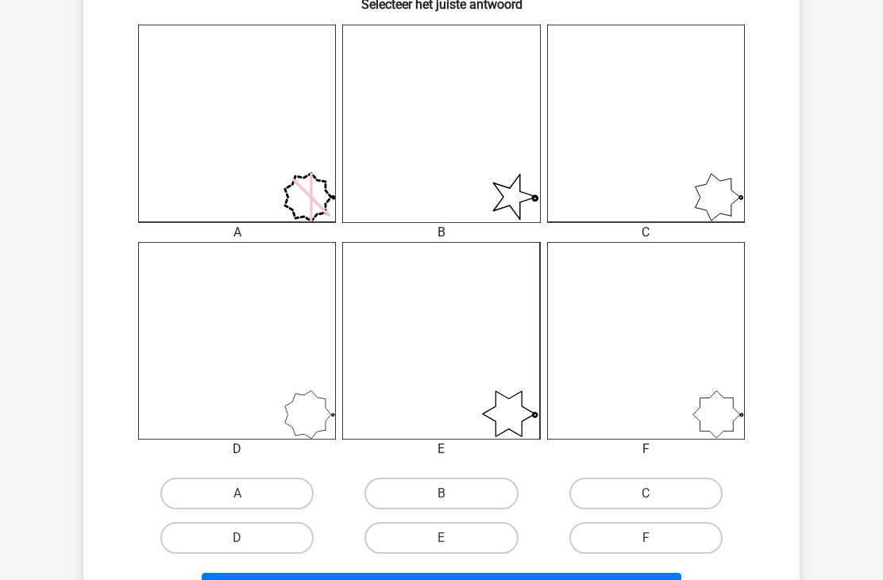
scroll to position [424, 0]
click at [492, 497] on label "B" at bounding box center [440, 494] width 153 height 32
click at [452, 497] on input "B" at bounding box center [446, 499] width 10 height 10
radio input "true"
click at [484, 580] on button "Volgende vraag" at bounding box center [442, 589] width 480 height 33
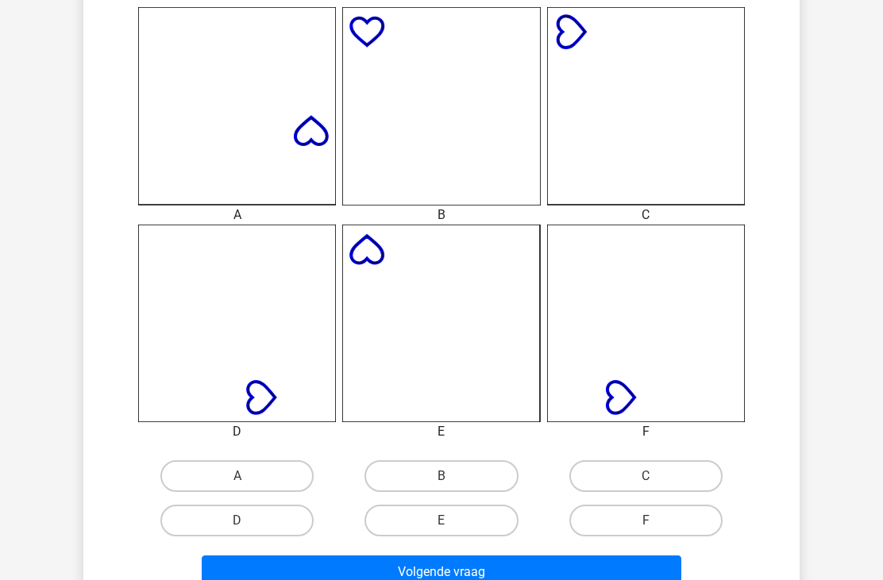
scroll to position [436, 0]
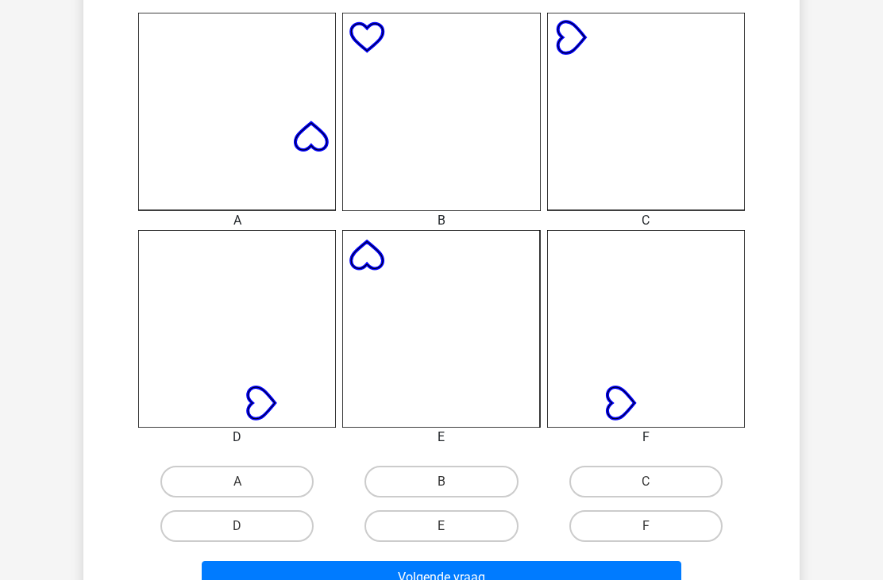
click at [603, 526] on label "F" at bounding box center [645, 526] width 153 height 32
click at [645, 526] on input "F" at bounding box center [650, 531] width 10 height 10
radio input "true"
click at [516, 571] on button "Volgende vraag" at bounding box center [442, 577] width 480 height 33
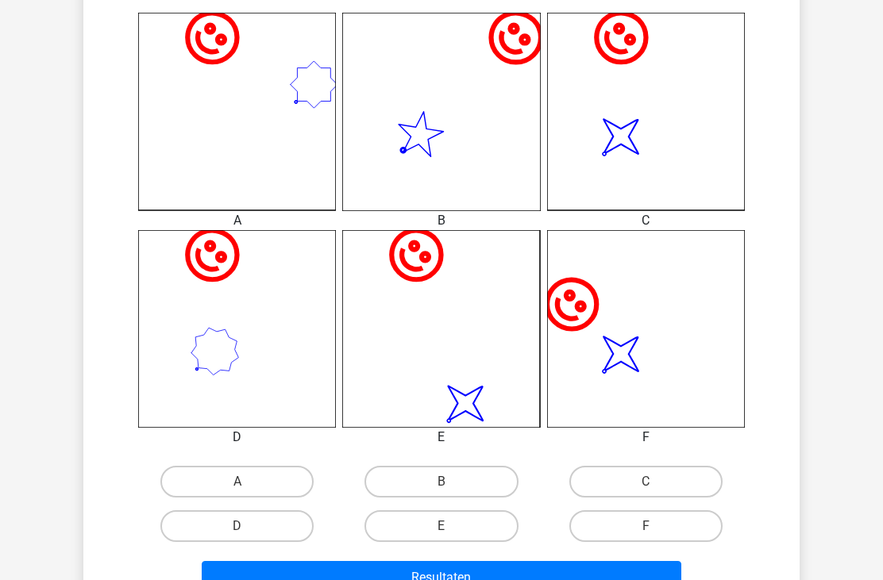
click at [250, 490] on label "A" at bounding box center [236, 482] width 153 height 32
click at [248, 490] on input "A" at bounding box center [242, 487] width 10 height 10
radio input "true"
click at [425, 580] on button "Resultaten" at bounding box center [442, 577] width 480 height 33
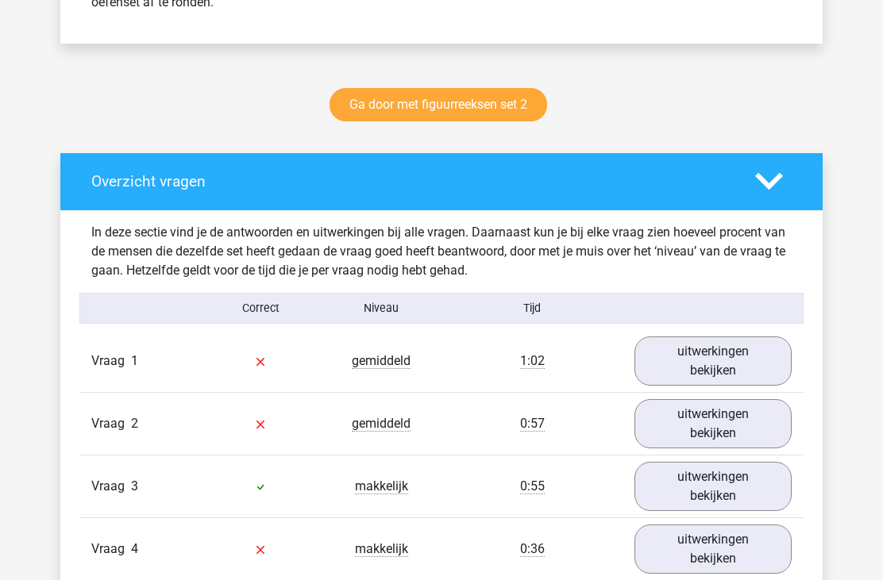
scroll to position [766, 0]
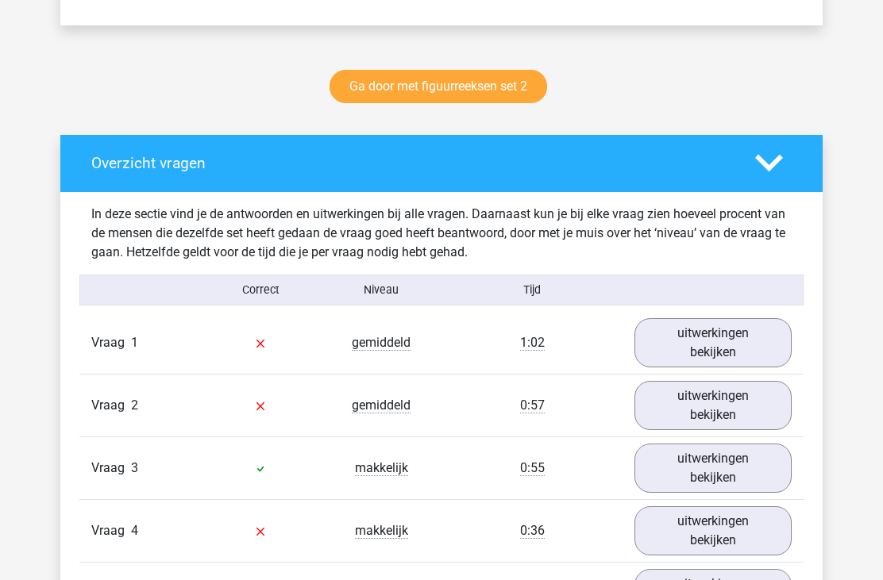
click at [672, 348] on link "uitwerkingen bekijken" at bounding box center [712, 342] width 157 height 49
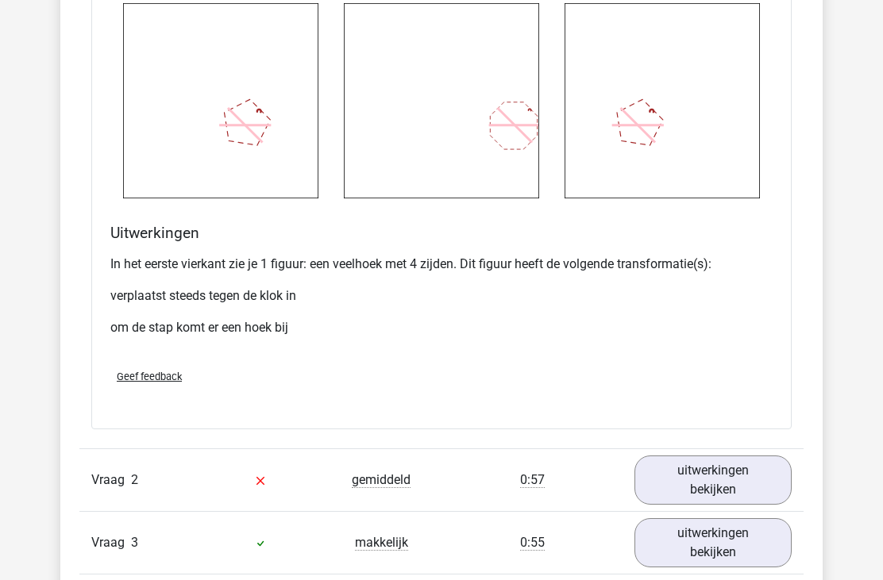
scroll to position [1777, 0]
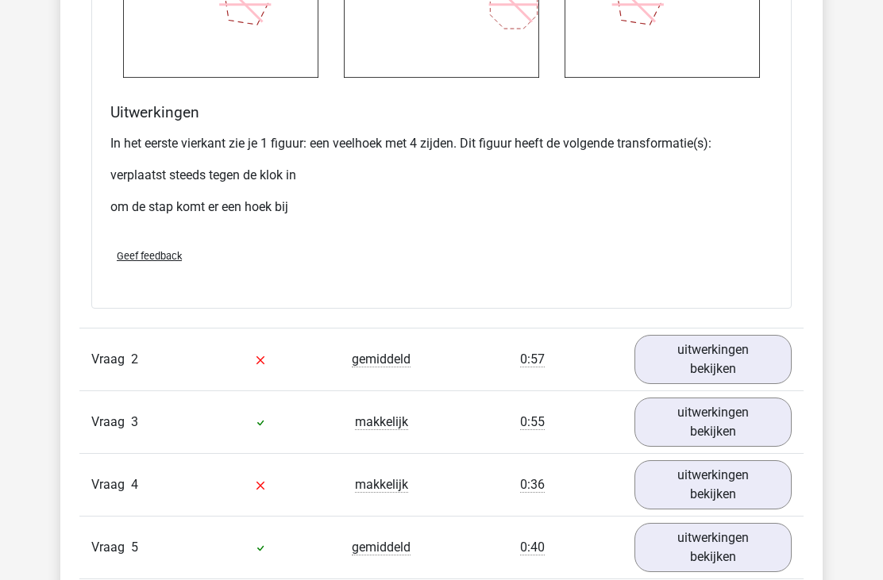
click at [676, 364] on link "uitwerkingen bekijken" at bounding box center [712, 360] width 157 height 49
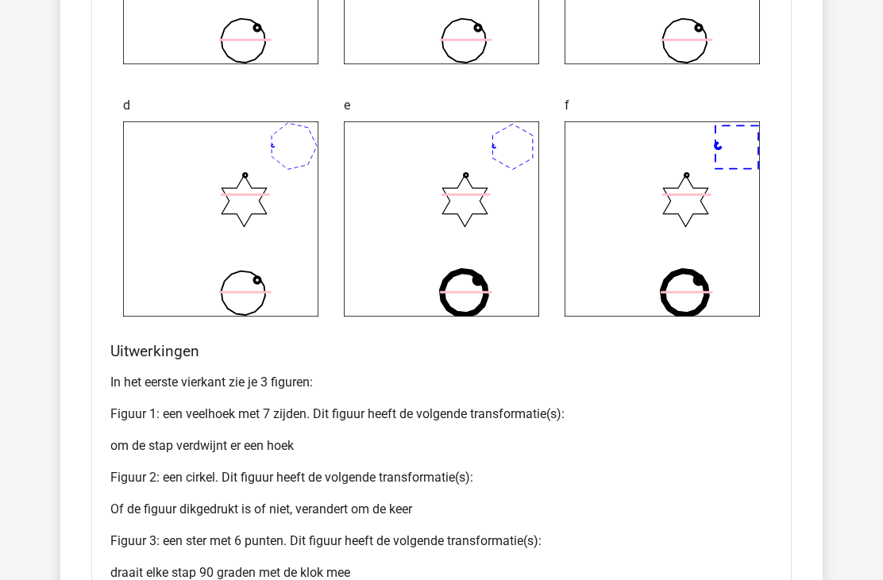
scroll to position [2798, 0]
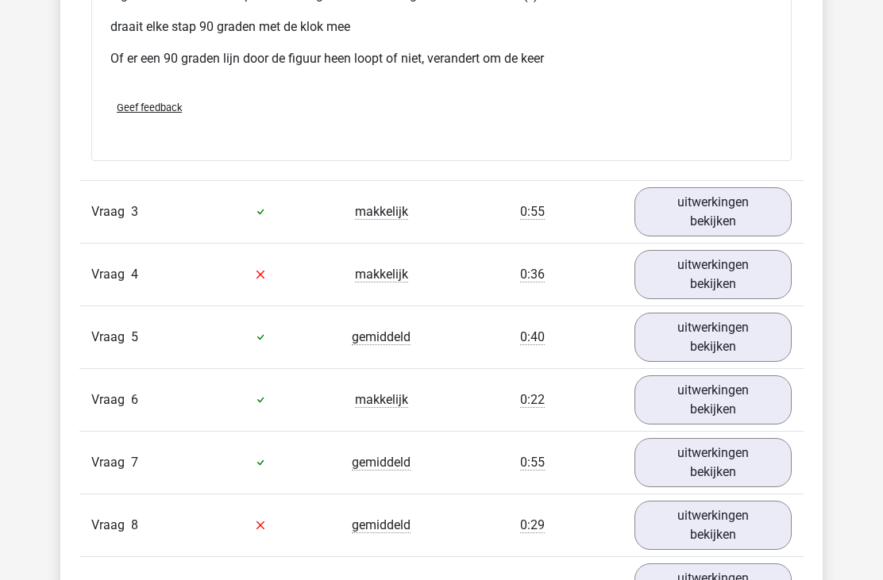
click at [735, 211] on link "uitwerkingen bekijken" at bounding box center [712, 211] width 157 height 49
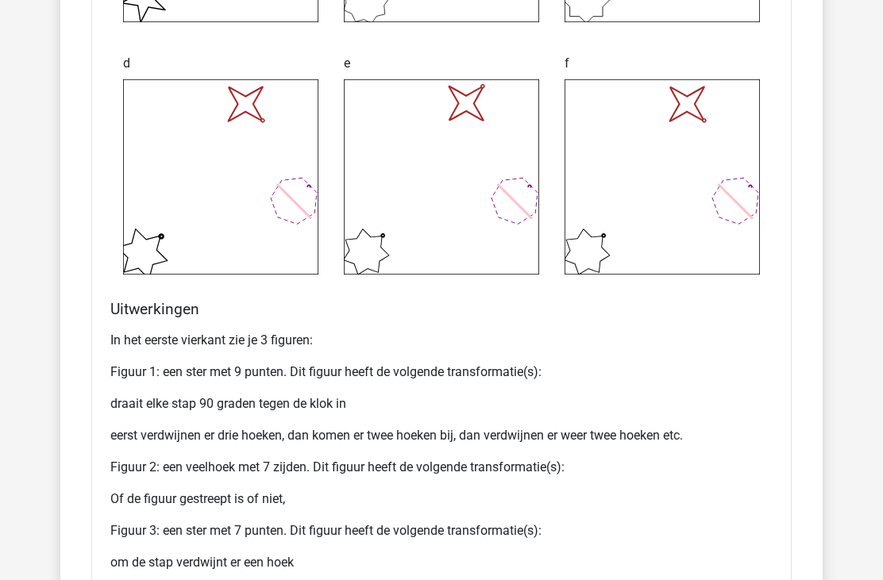
scroll to position [4141, 0]
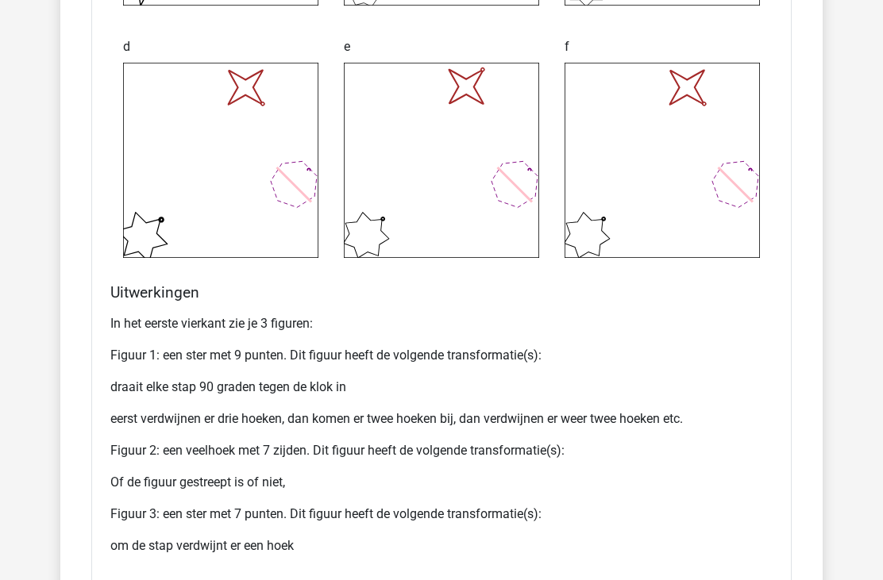
click at [157, 157] on icon "image/svg+xml" at bounding box center [220, 161] width 195 height 195
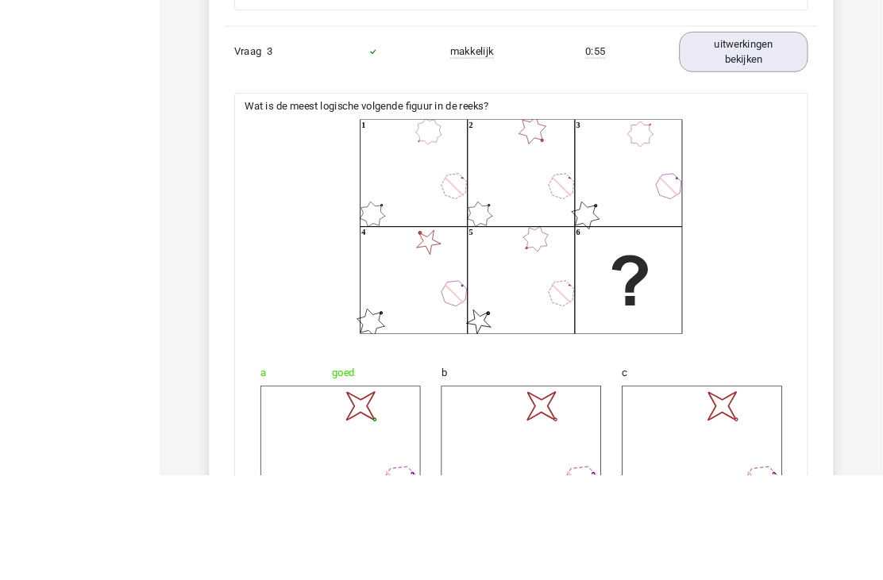
scroll to position [3685, 0]
